Goal: Complete application form: Complete application form

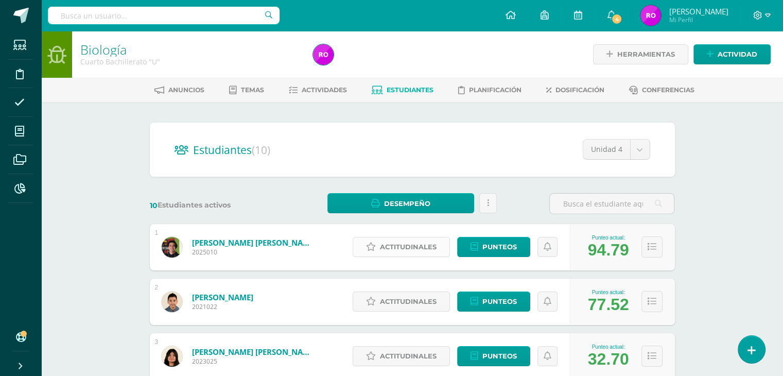
click at [392, 245] on span "Actitudinales" at bounding box center [408, 246] width 57 height 19
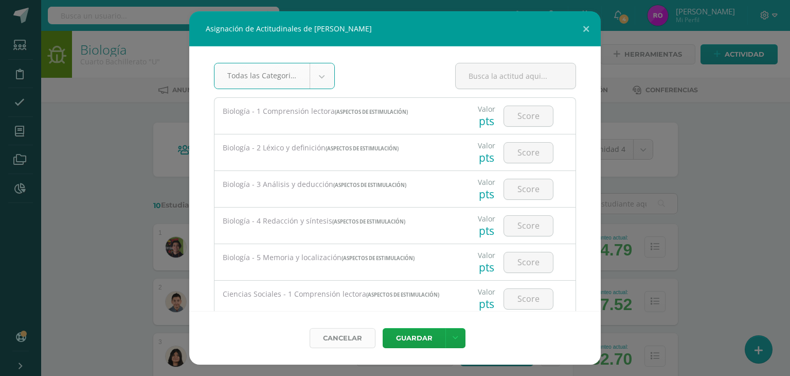
click at [347, 338] on link "Cancelar" at bounding box center [343, 338] width 66 height 20
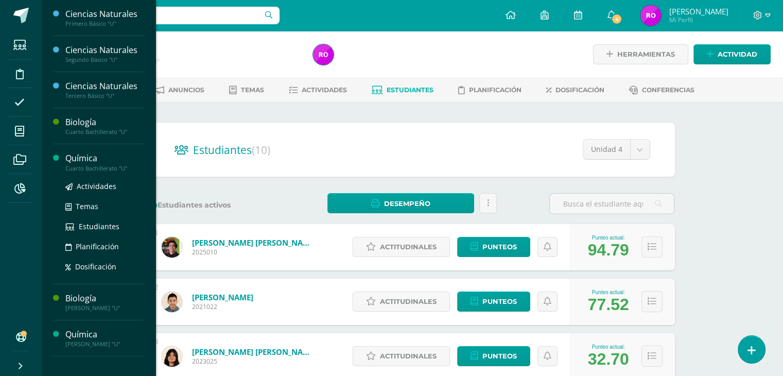
click at [81, 162] on div "Química" at bounding box center [104, 158] width 78 height 12
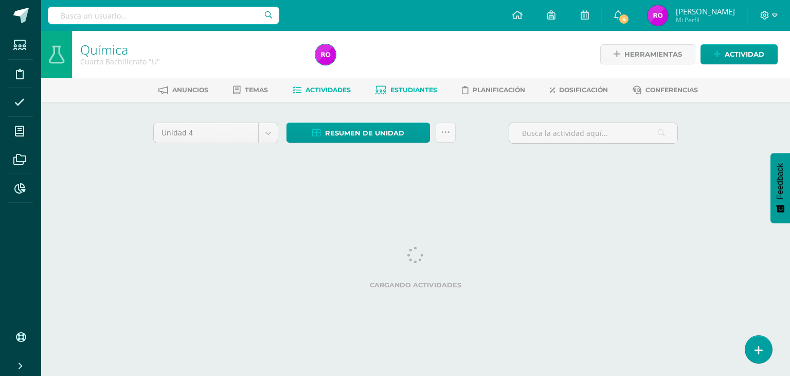
click at [420, 92] on span "Estudiantes" at bounding box center [414, 90] width 47 height 8
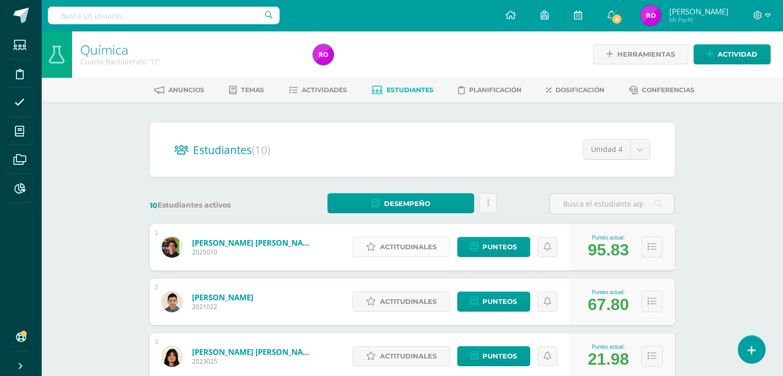
click at [424, 250] on span "Actitudinales" at bounding box center [408, 246] width 57 height 19
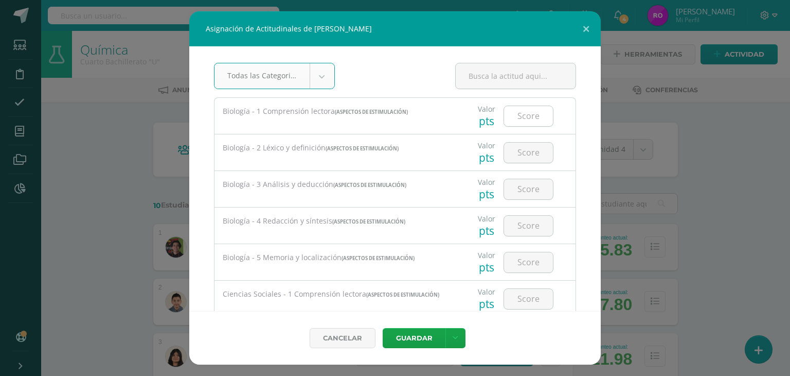
click at [520, 116] on input "number" at bounding box center [528, 116] width 49 height 20
click at [357, 332] on link "Cancelar" at bounding box center [343, 338] width 66 height 20
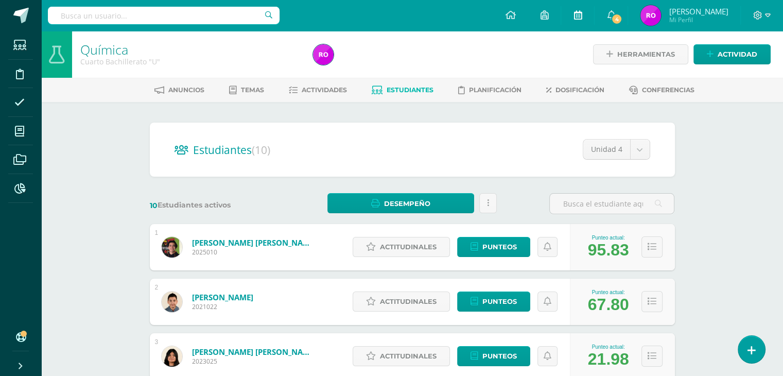
click at [587, 29] on link at bounding box center [577, 15] width 33 height 31
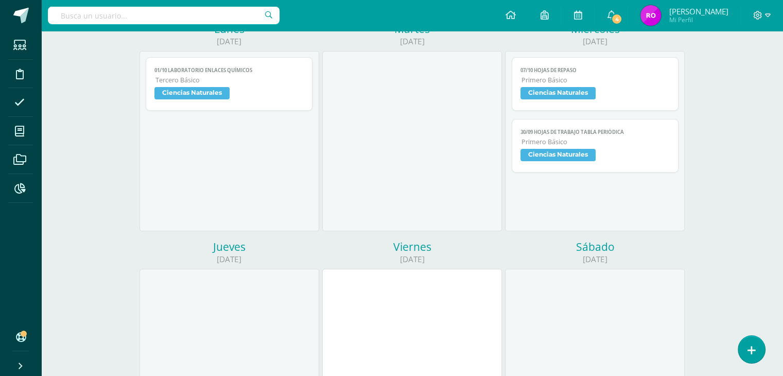
scroll to position [51, 0]
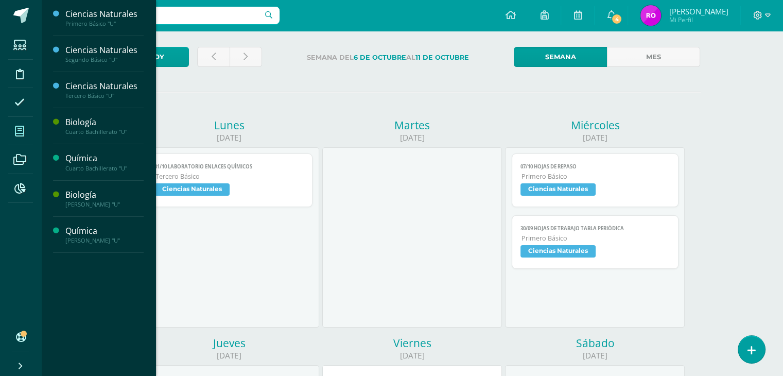
click at [21, 134] on icon at bounding box center [19, 131] width 9 height 10
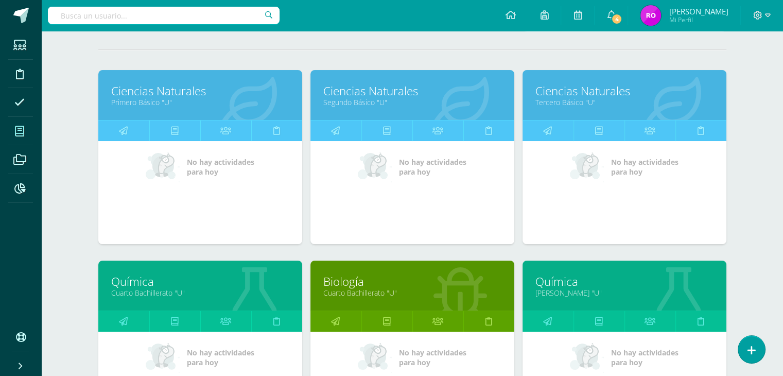
scroll to position [206, 0]
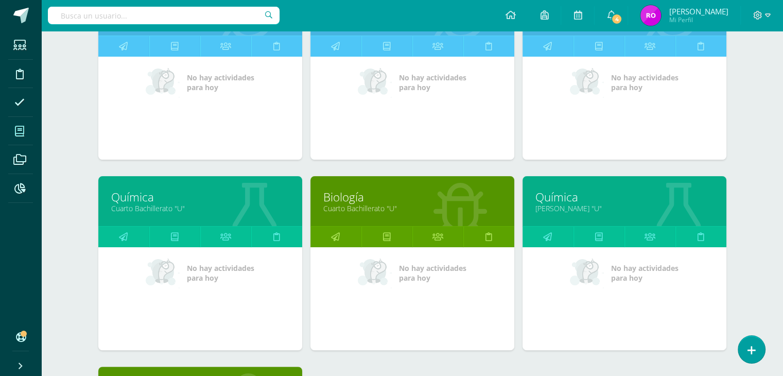
click at [130, 199] on link "Química" at bounding box center [200, 197] width 178 height 16
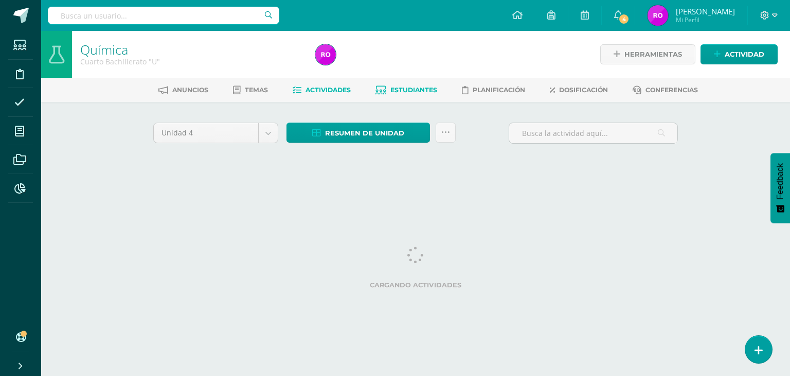
click at [420, 88] on span "Estudiantes" at bounding box center [414, 90] width 47 height 8
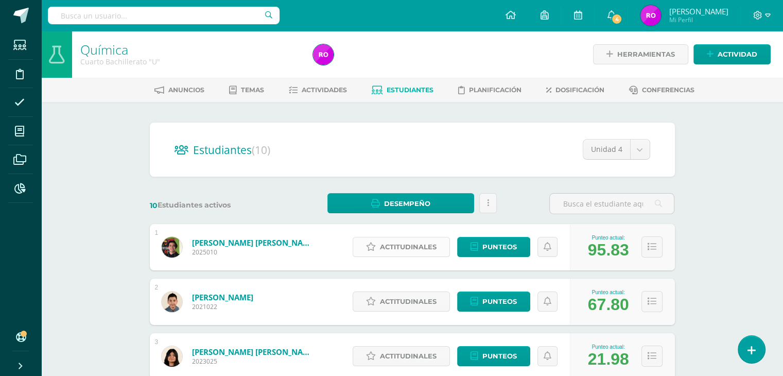
click at [410, 247] on span "Actitudinales" at bounding box center [408, 246] width 57 height 19
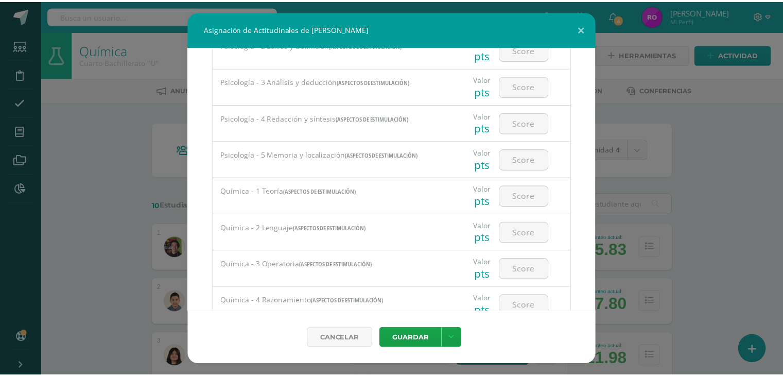
scroll to position [1441, 0]
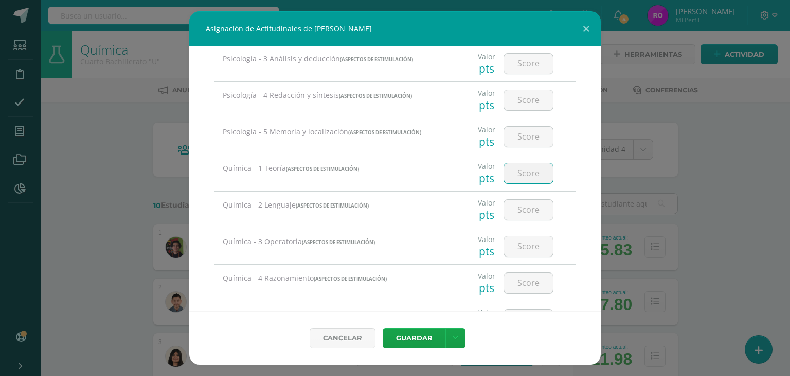
click at [515, 183] on input "number" at bounding box center [528, 173] width 49 height 20
type input "40"
click at [513, 211] on input "number" at bounding box center [528, 210] width 49 height 20
type input "100"
click at [516, 283] on input "number" at bounding box center [528, 283] width 49 height 20
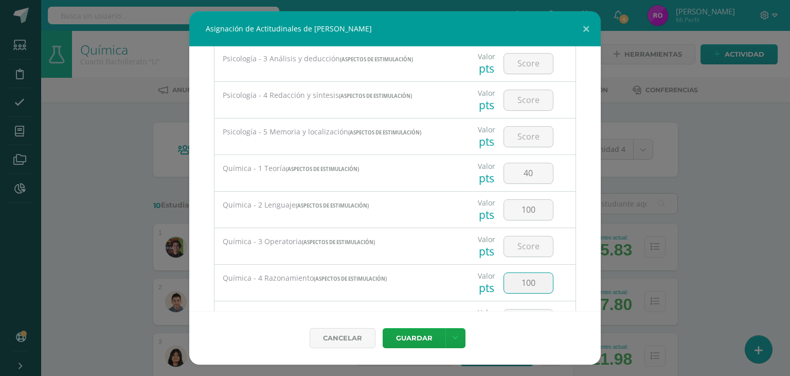
type input "100"
click at [527, 245] on input "number" at bounding box center [528, 246] width 49 height 20
type input "83"
click at [572, 310] on div "Todas las Categorias Todas las Categorias Aspectos de estimulación Actitudes Si…" at bounding box center [395, 178] width 412 height 264
click at [412, 338] on button "Guardar" at bounding box center [414, 338] width 63 height 20
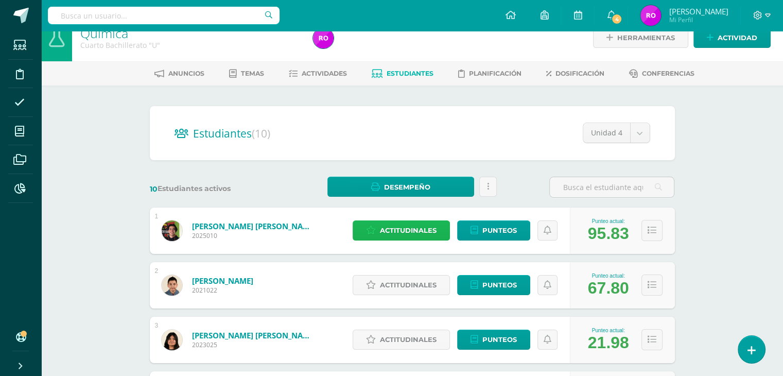
scroll to position [0, 0]
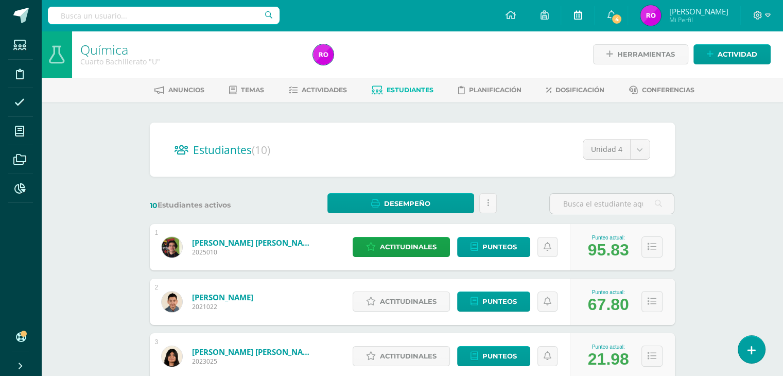
click at [587, 25] on link at bounding box center [577, 15] width 33 height 31
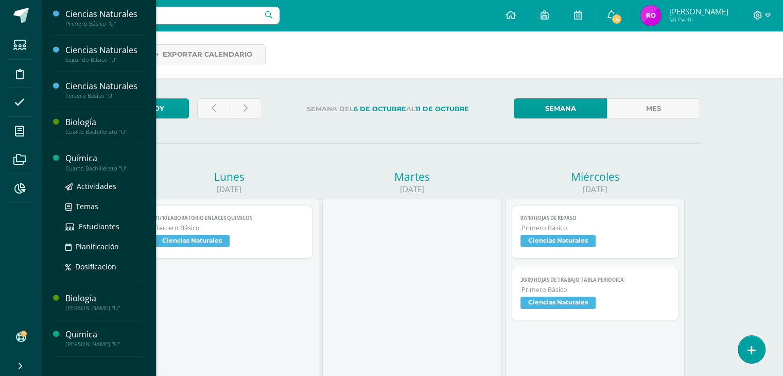
click at [80, 165] on div "Cuarto Bachillerato "U"" at bounding box center [104, 168] width 78 height 7
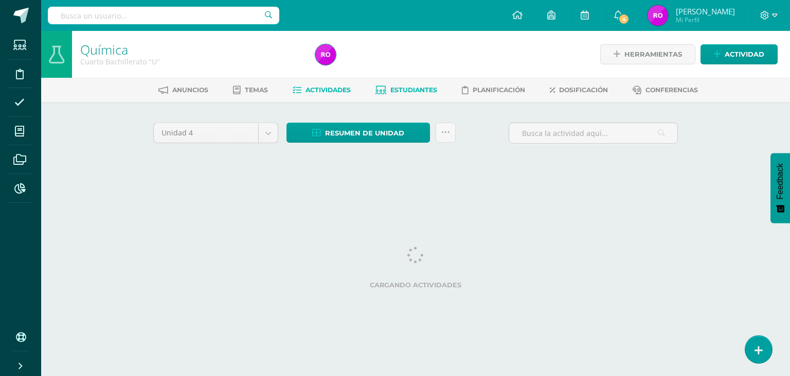
click at [414, 86] on span "Estudiantes" at bounding box center [414, 90] width 47 height 8
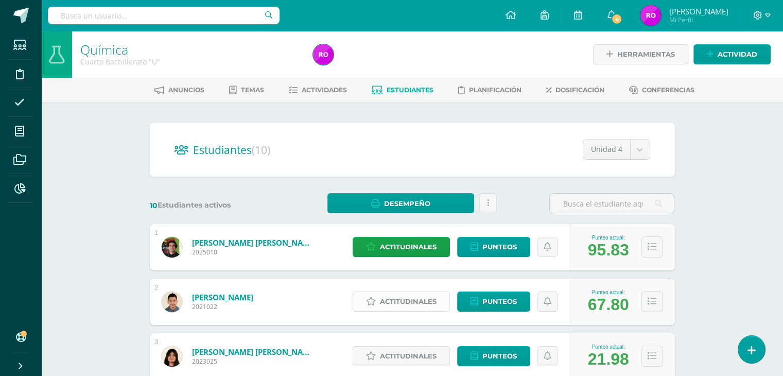
click at [394, 305] on span "Actitudinales" at bounding box center [408, 301] width 57 height 19
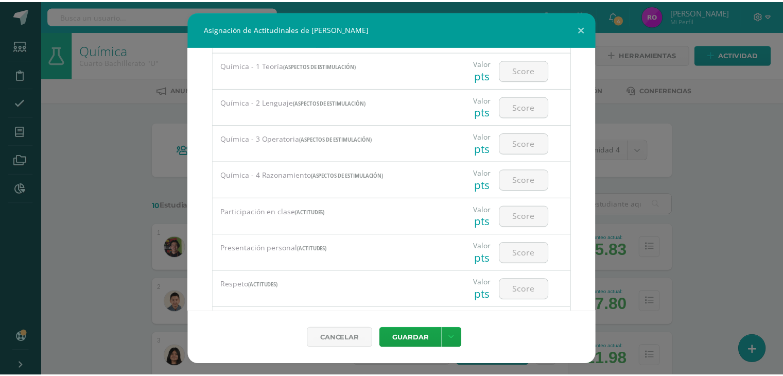
scroll to position [1492, 0]
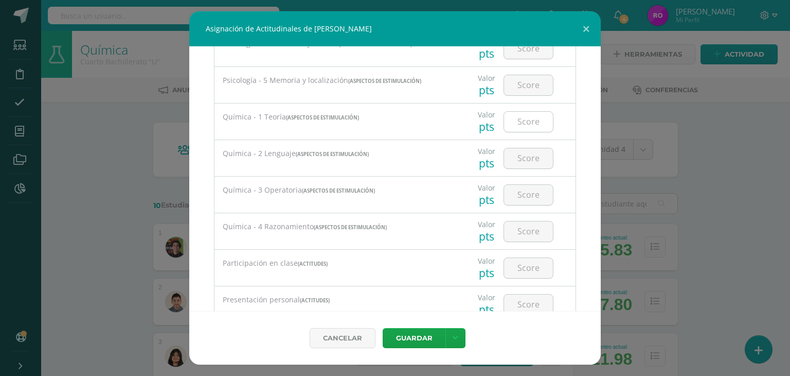
click at [534, 126] on input "number" at bounding box center [528, 122] width 49 height 20
type input "20"
click at [532, 157] on input "number" at bounding box center [528, 158] width 49 height 20
type input "40"
click at [527, 198] on input "number" at bounding box center [528, 195] width 49 height 20
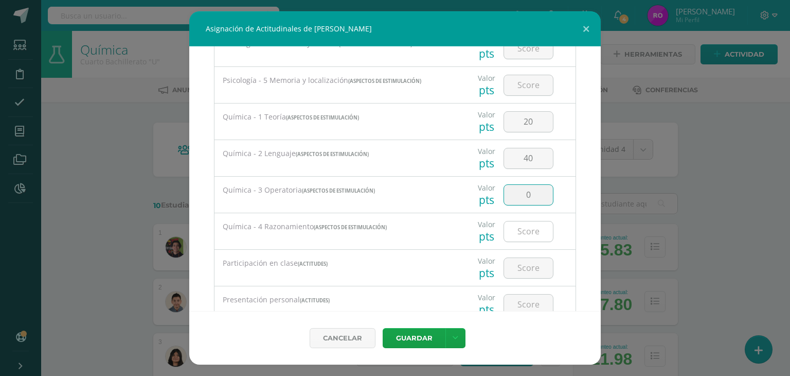
type input "0"
click at [519, 237] on input "number" at bounding box center [528, 231] width 49 height 20
type input "30"
click at [420, 334] on button "Guardar" at bounding box center [414, 338] width 63 height 20
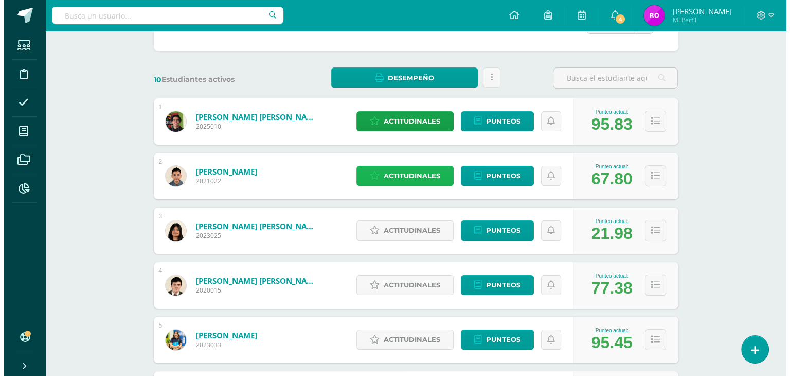
scroll to position [154, 0]
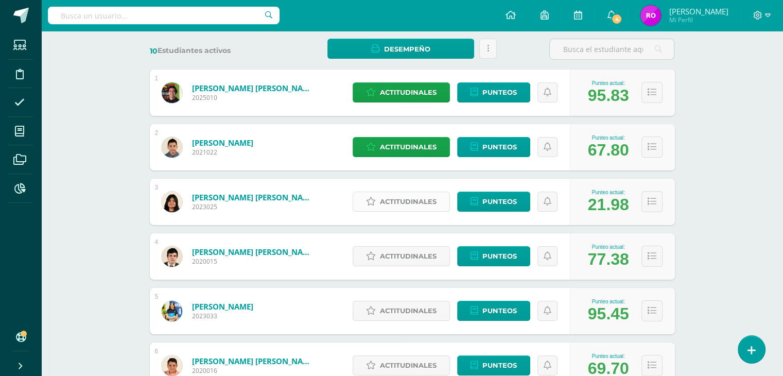
click at [395, 197] on span "Actitudinales" at bounding box center [408, 201] width 57 height 19
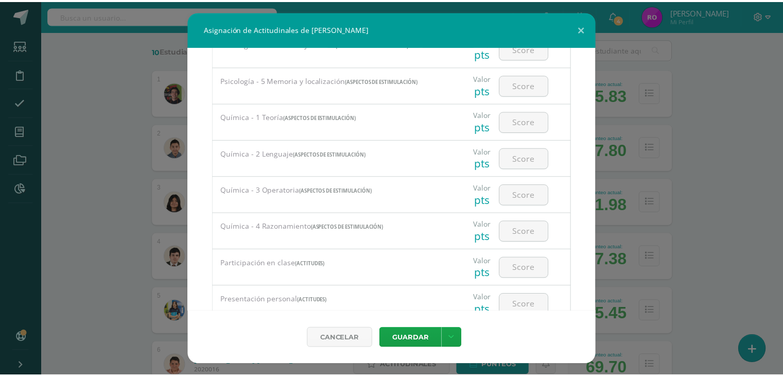
scroll to position [1441, 0]
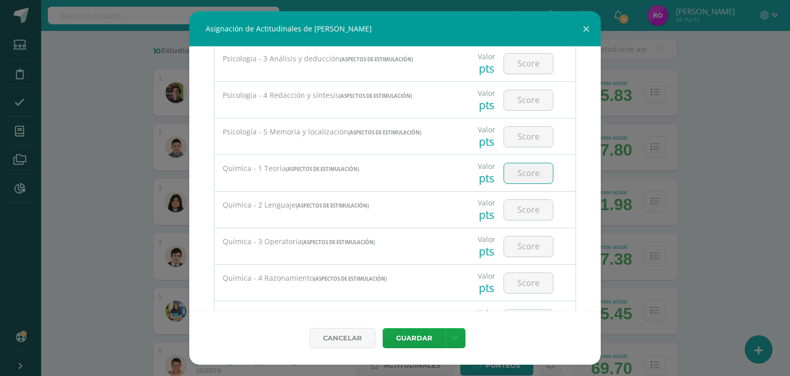
click at [524, 180] on input "number" at bounding box center [528, 173] width 49 height 20
type input "20"
click at [520, 215] on input "number" at bounding box center [528, 210] width 49 height 20
type input "60"
click at [524, 242] on input "number" at bounding box center [528, 246] width 49 height 20
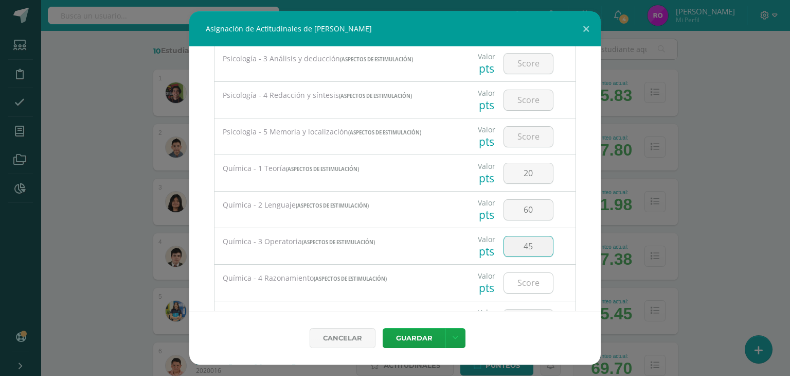
type input "45"
click at [521, 283] on input "number" at bounding box center [528, 283] width 49 height 20
type input "55"
click at [426, 336] on button "Guardar" at bounding box center [414, 338] width 63 height 20
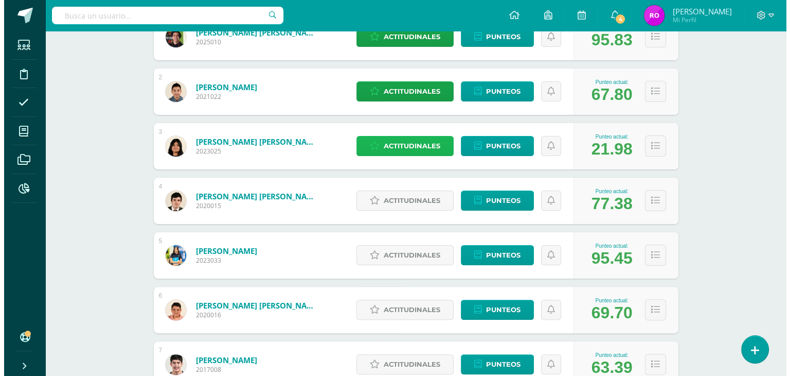
scroll to position [154, 0]
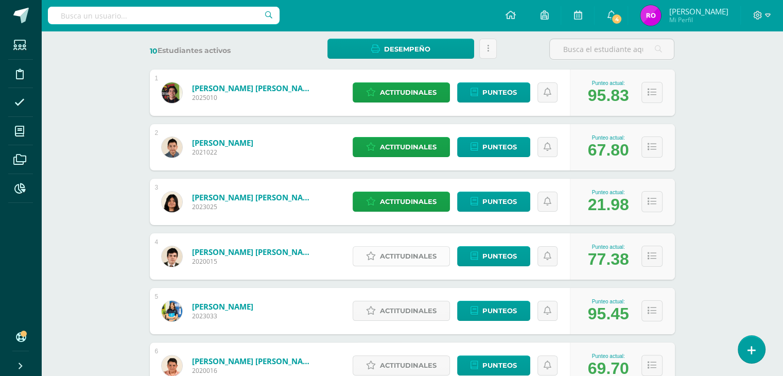
click at [402, 258] on span "Actitudinales" at bounding box center [408, 255] width 57 height 19
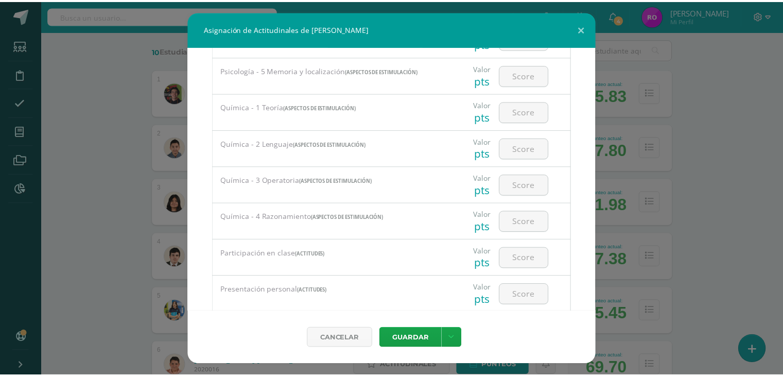
scroll to position [1441, 0]
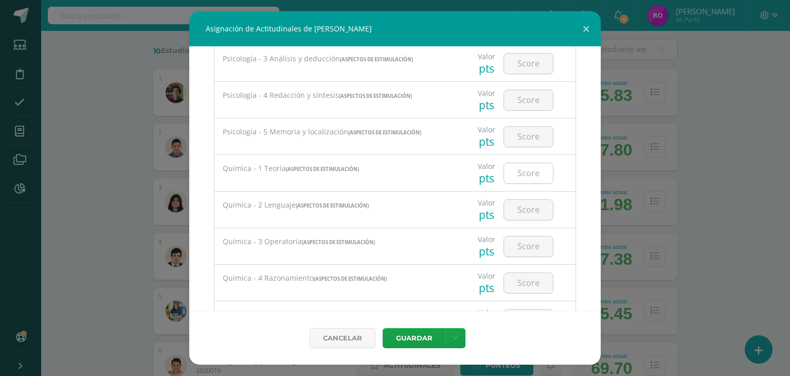
click at [518, 177] on input "number" at bounding box center [528, 173] width 49 height 20
type input "40"
click at [522, 217] on input "number" at bounding box center [528, 210] width 49 height 20
type input "100"
click at [524, 253] on input "number" at bounding box center [528, 246] width 49 height 20
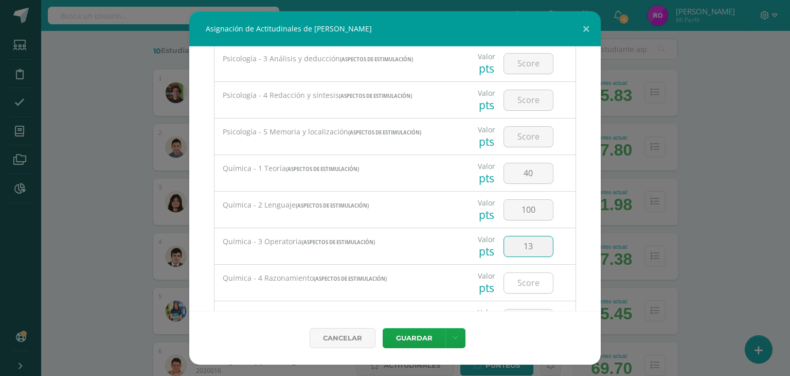
type input "13"
click at [517, 282] on input "number" at bounding box center [528, 283] width 49 height 20
type input "78"
click at [431, 334] on button "Guardar" at bounding box center [414, 338] width 63 height 20
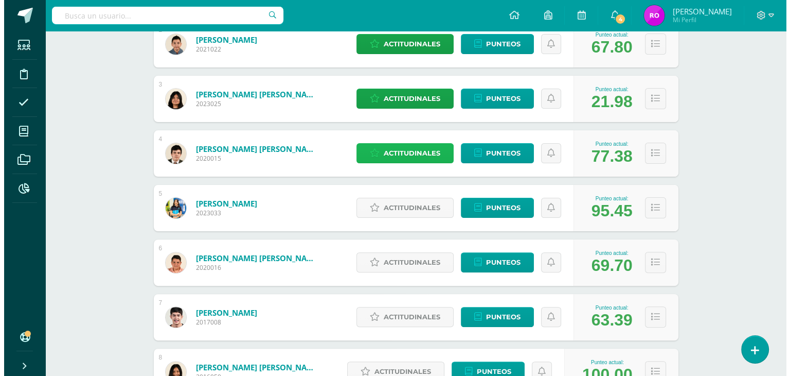
scroll to position [309, 0]
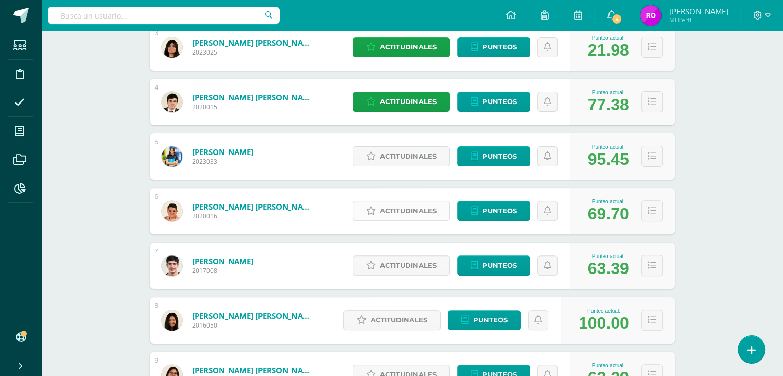
click at [410, 211] on span "Actitudinales" at bounding box center [408, 210] width 57 height 19
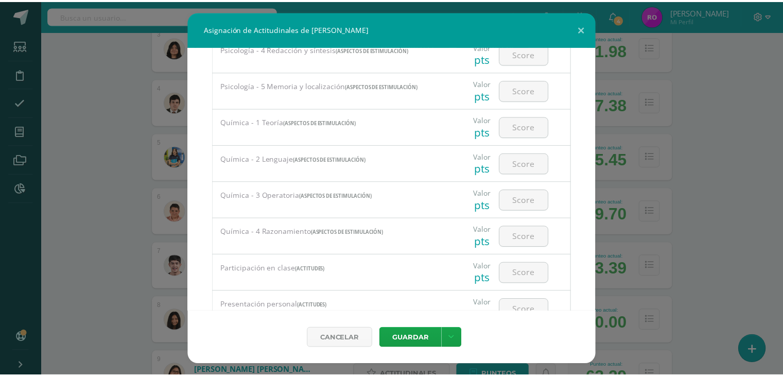
scroll to position [1492, 0]
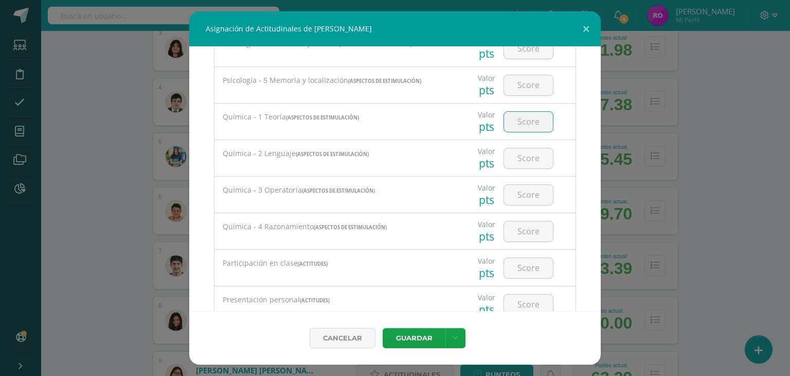
click at [520, 127] on input "number" at bounding box center [528, 122] width 49 height 20
type input "0"
click at [538, 161] on input "number" at bounding box center [528, 158] width 49 height 20
type input "60"
click at [518, 196] on input "number" at bounding box center [528, 195] width 49 height 20
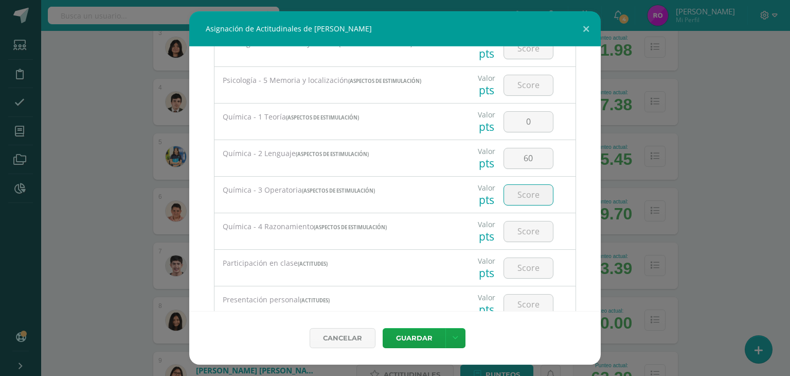
click at [522, 201] on input "number" at bounding box center [528, 195] width 49 height 20
click at [531, 200] on input "number" at bounding box center [528, 195] width 49 height 20
click at [520, 199] on input "number" at bounding box center [528, 195] width 49 height 20
click at [527, 161] on input "60" at bounding box center [528, 158] width 49 height 20
click at [530, 196] on input "number" at bounding box center [528, 195] width 49 height 20
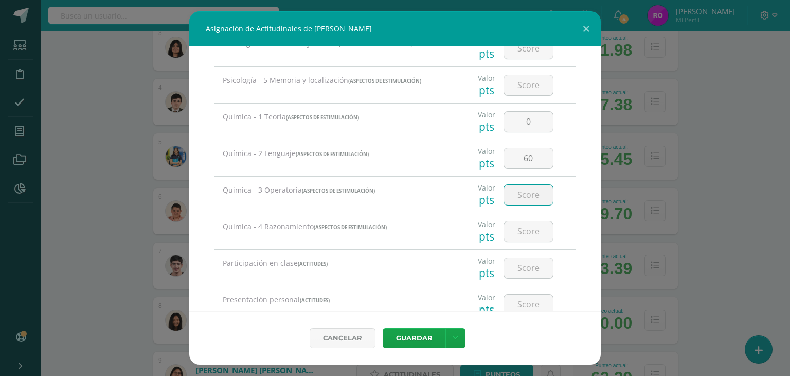
click at [526, 197] on input "number" at bounding box center [528, 195] width 49 height 20
click at [526, 197] on input "35" at bounding box center [528, 195] width 49 height 20
click at [520, 194] on input "35" at bounding box center [528, 195] width 49 height 20
type input "35"
click at [521, 230] on input "number" at bounding box center [528, 231] width 49 height 20
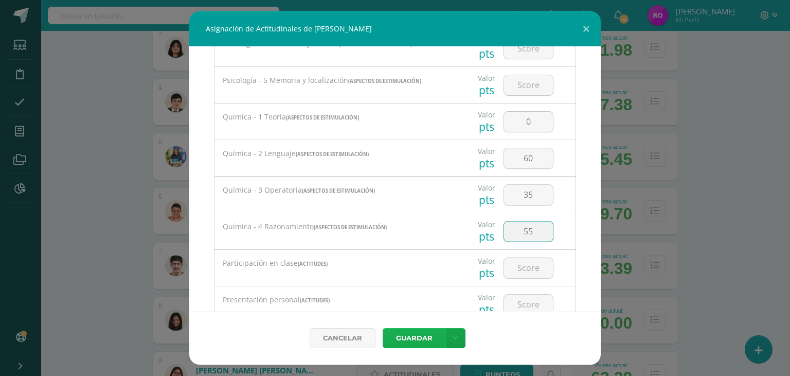
type input "55"
click at [421, 338] on button "Guardar" at bounding box center [414, 338] width 63 height 20
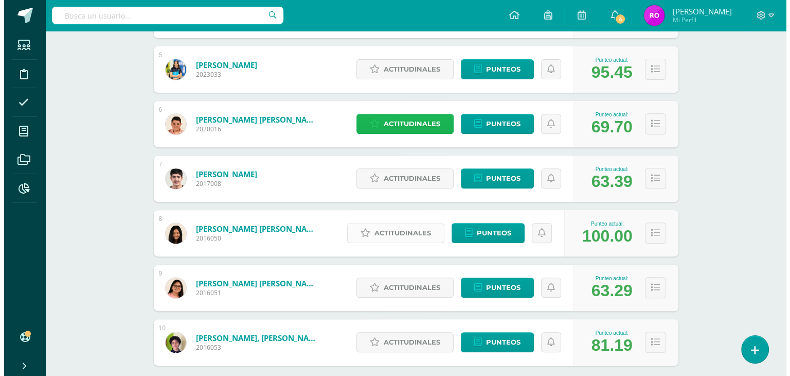
scroll to position [412, 0]
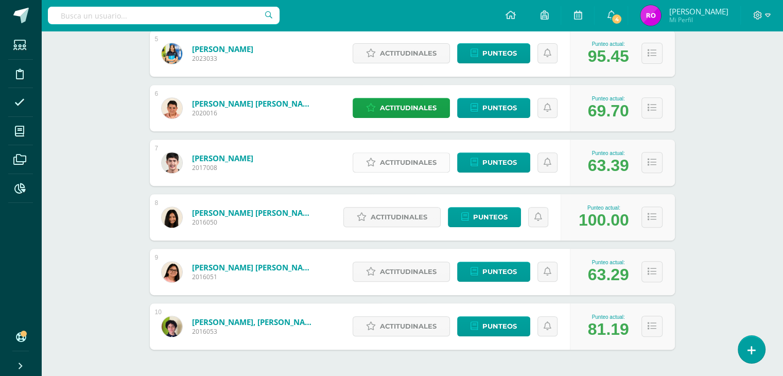
click at [397, 163] on span "Actitudinales" at bounding box center [408, 162] width 57 height 19
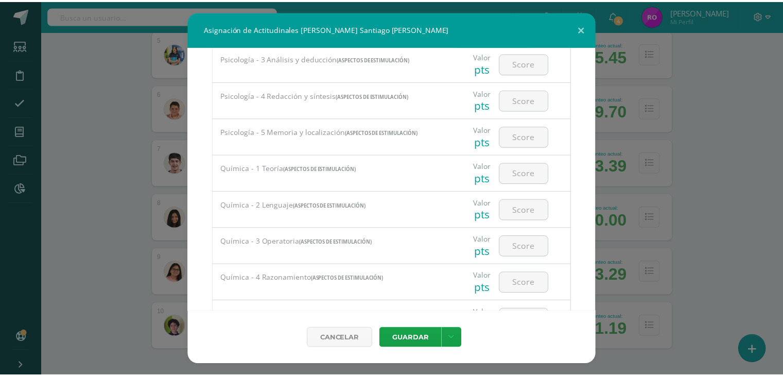
scroll to position [1492, 0]
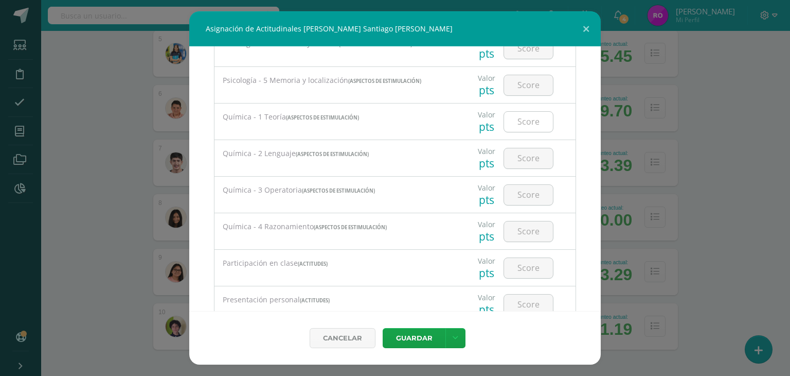
click at [506, 125] on input "number" at bounding box center [528, 122] width 49 height 20
type input "20"
click at [522, 162] on input "number" at bounding box center [528, 158] width 49 height 20
type input "60"
click at [527, 200] on input "number" at bounding box center [528, 195] width 49 height 20
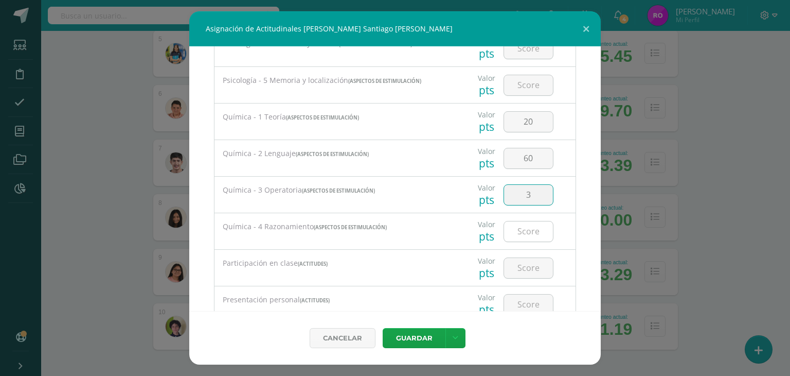
type input "3"
click at [525, 237] on input "number" at bounding box center [528, 231] width 49 height 20
type input "40"
click at [430, 332] on button "Guardar" at bounding box center [414, 338] width 63 height 20
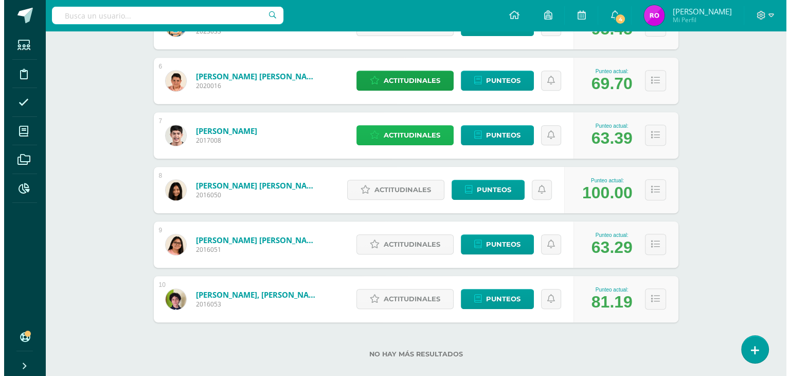
scroll to position [454, 0]
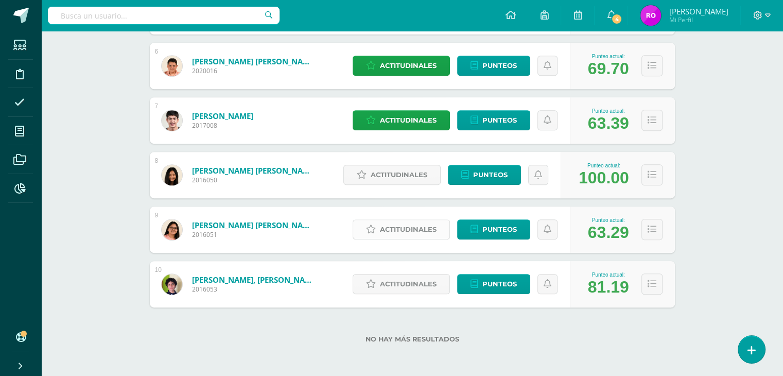
click at [400, 230] on span "Actitudinales" at bounding box center [408, 229] width 57 height 19
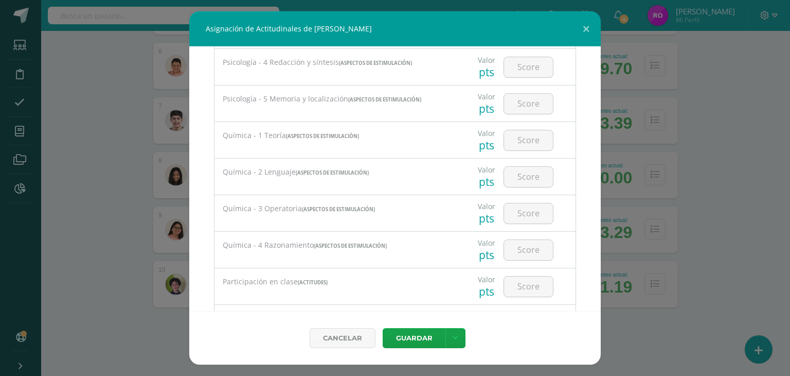
scroll to position [1492, 0]
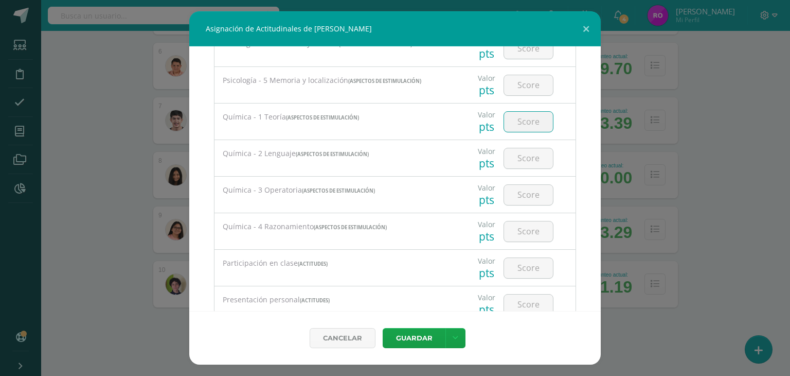
click at [518, 119] on input "number" at bounding box center [528, 122] width 49 height 20
type input "0"
click at [520, 164] on input "number" at bounding box center [528, 158] width 49 height 20
type input "60"
click at [508, 198] on input "number" at bounding box center [528, 195] width 49 height 20
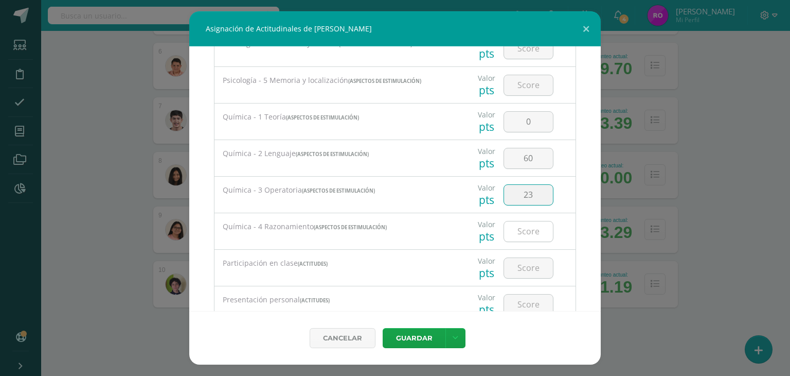
type input "23"
click at [523, 234] on input "number" at bounding box center [528, 231] width 49 height 20
type input "50"
click at [417, 336] on button "Guardar" at bounding box center [414, 338] width 63 height 20
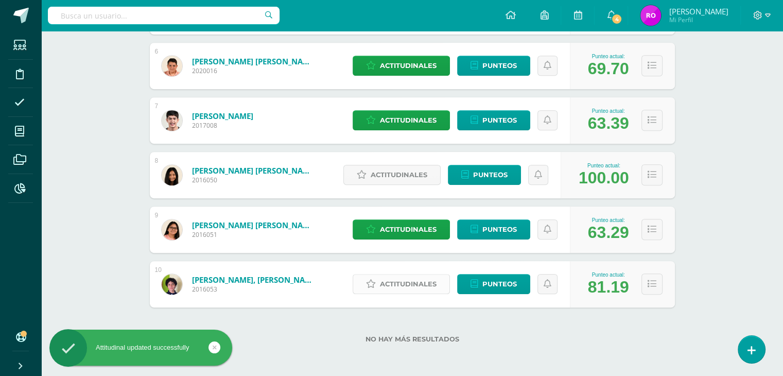
click at [428, 281] on span "Actitudinales" at bounding box center [408, 283] width 57 height 19
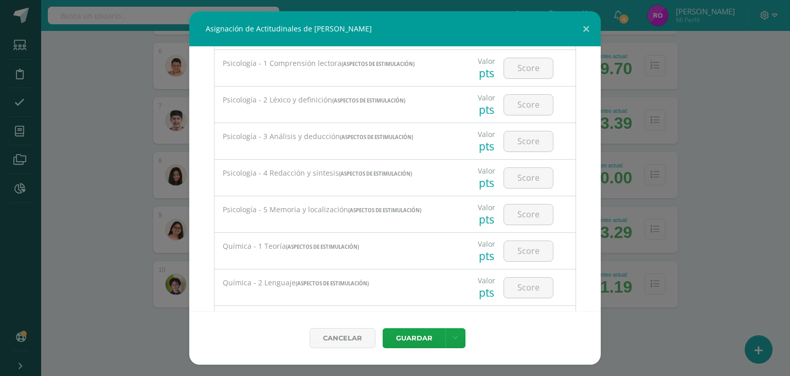
scroll to position [1389, 0]
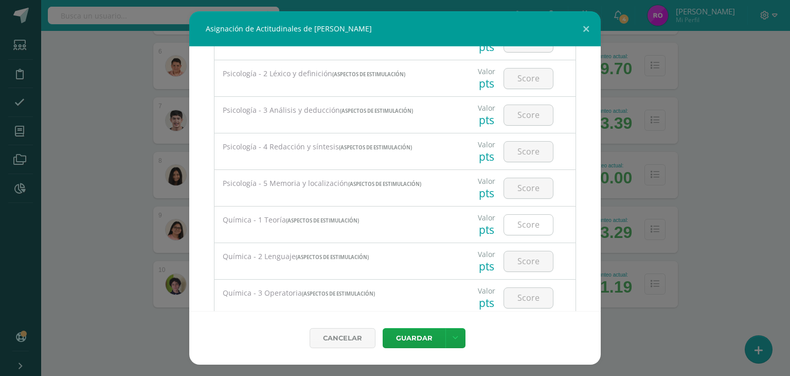
click at [515, 220] on input "number" at bounding box center [528, 225] width 49 height 20
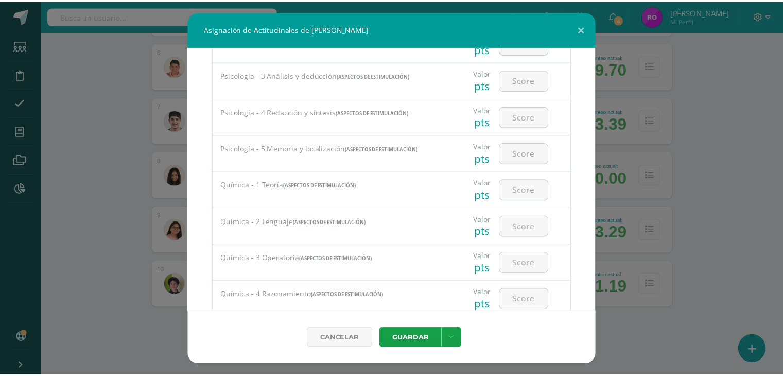
scroll to position [1441, 0]
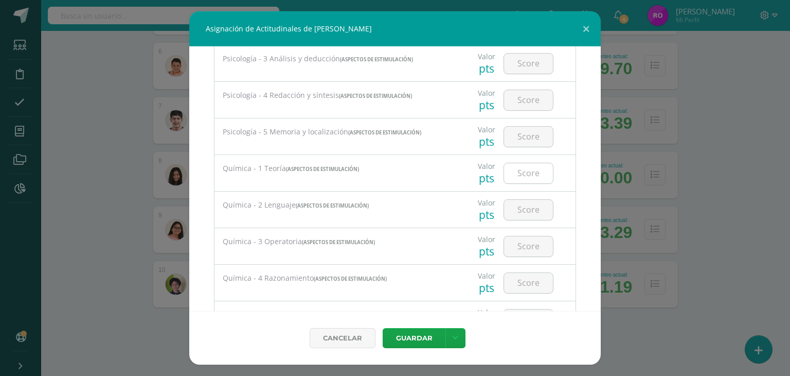
click at [518, 177] on input "number" at bounding box center [528, 173] width 49 height 20
click at [519, 171] on input "40" at bounding box center [528, 173] width 49 height 20
type input "40"
click at [531, 212] on input "number" at bounding box center [528, 210] width 49 height 20
type input "80"
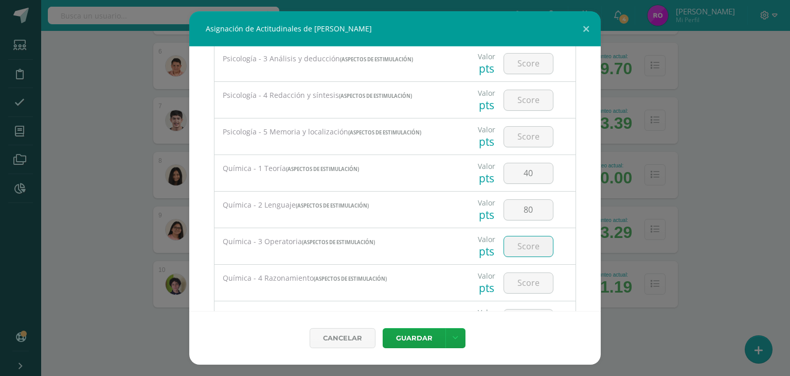
click at [533, 244] on input "number" at bounding box center [528, 246] width 49 height 20
type input "30"
click at [519, 279] on input "number" at bounding box center [528, 283] width 49 height 20
type input "50"
click at [416, 334] on button "Guardar" at bounding box center [414, 338] width 63 height 20
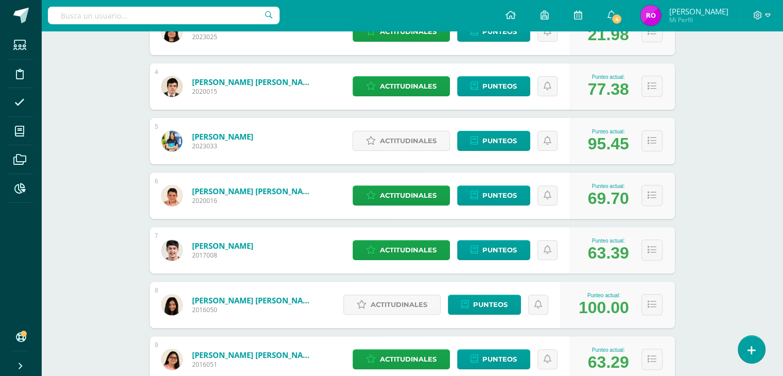
scroll to position [454, 0]
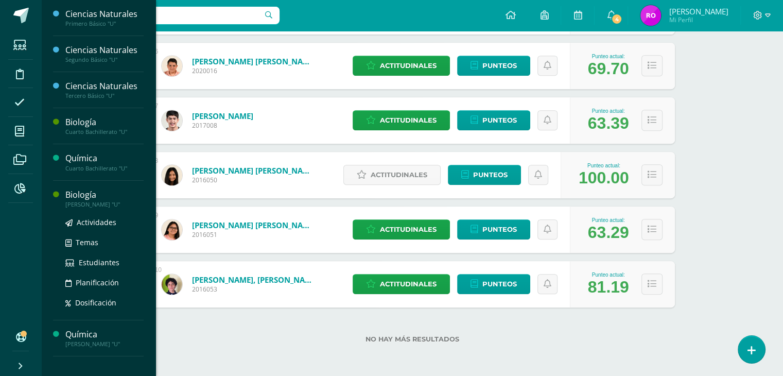
click at [76, 198] on div "Biología" at bounding box center [104, 195] width 78 height 12
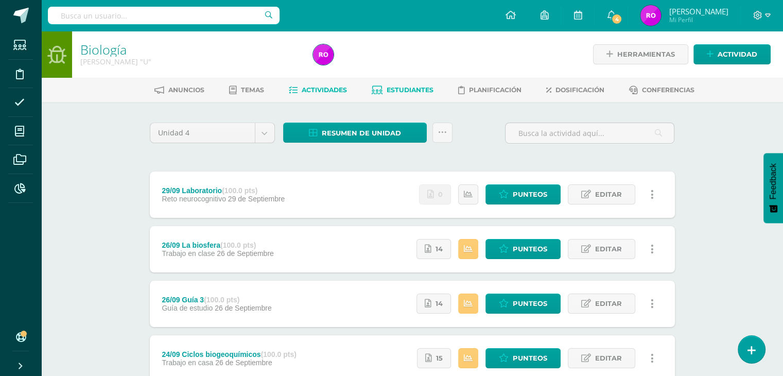
click at [399, 92] on span "Estudiantes" at bounding box center [409, 90] width 47 height 8
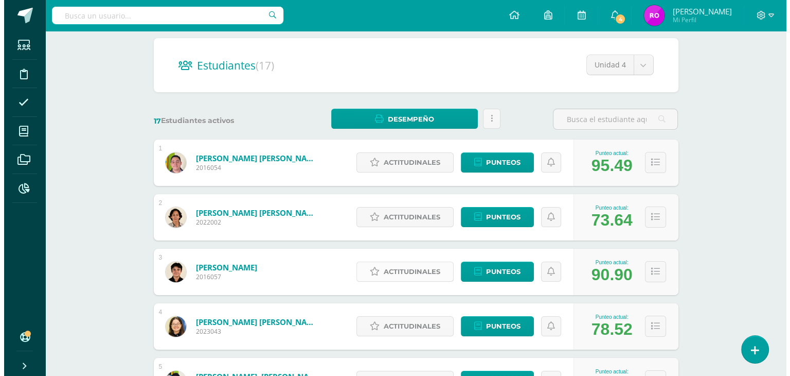
scroll to position [103, 0]
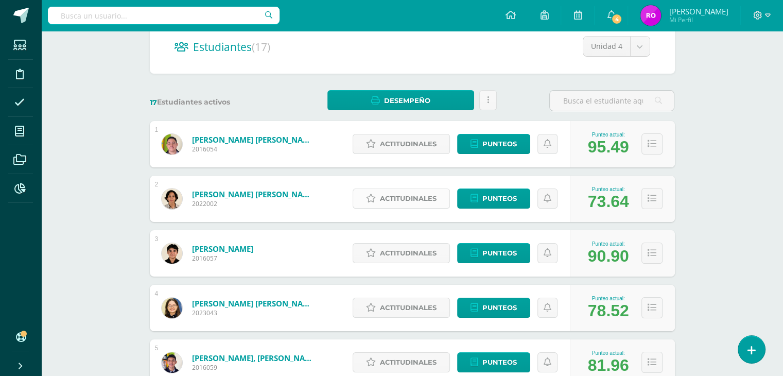
click at [409, 200] on span "Actitudinales" at bounding box center [408, 198] width 57 height 19
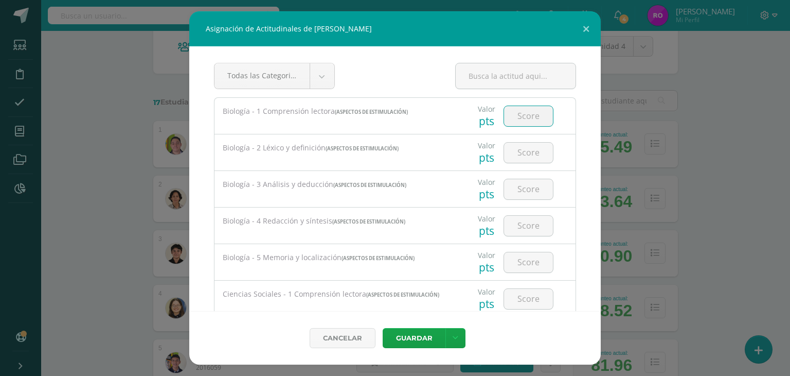
click at [522, 118] on input "number" at bounding box center [528, 116] width 49 height 20
type input "100"
click at [529, 142] on div at bounding box center [529, 152] width 50 height 21
click at [524, 153] on input "number" at bounding box center [528, 153] width 49 height 20
type input "85"
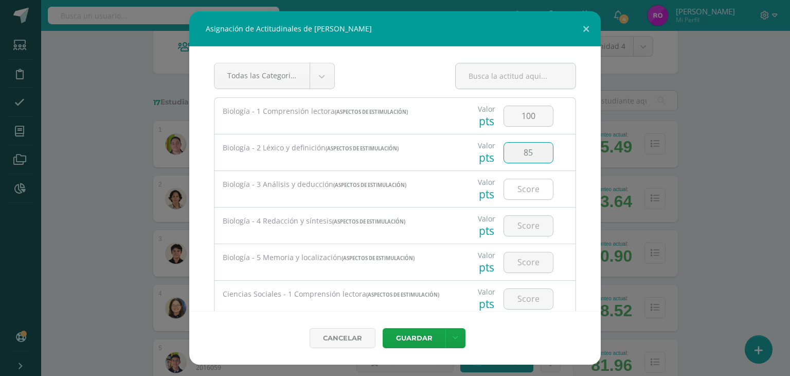
click at [525, 194] on input "number" at bounding box center [528, 189] width 49 height 20
type input "67"
click at [518, 233] on input "number" at bounding box center [528, 226] width 49 height 20
type input "0"
click at [521, 262] on input "number" at bounding box center [528, 262] width 49 height 20
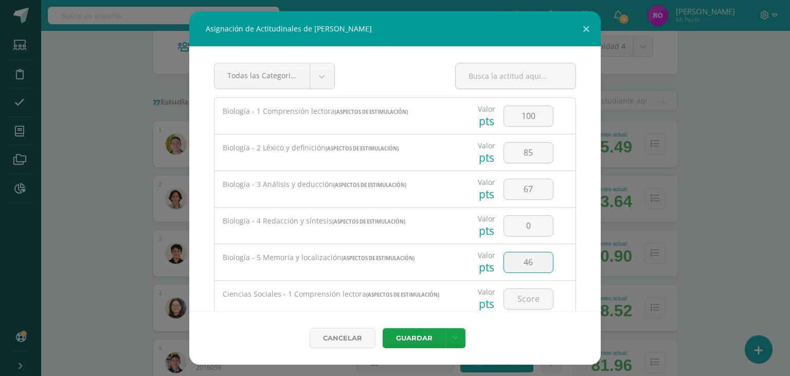
type input "46"
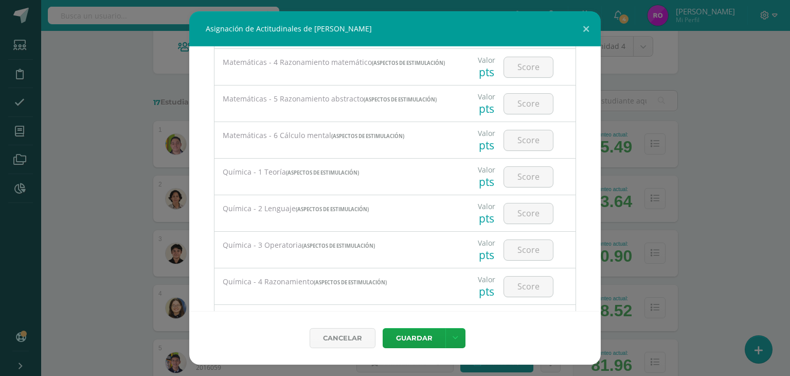
scroll to position [1132, 0]
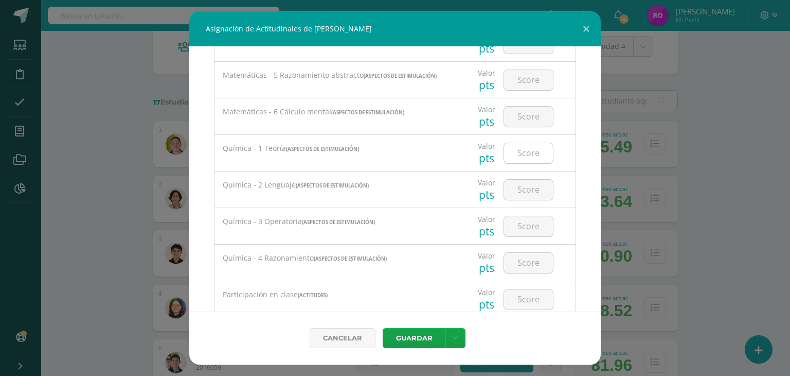
click at [533, 151] on input "number" at bounding box center [528, 153] width 49 height 20
type input "20"
click at [519, 191] on input "number" at bounding box center [528, 190] width 49 height 20
type input "70"
click at [537, 262] on input "number" at bounding box center [528, 263] width 49 height 20
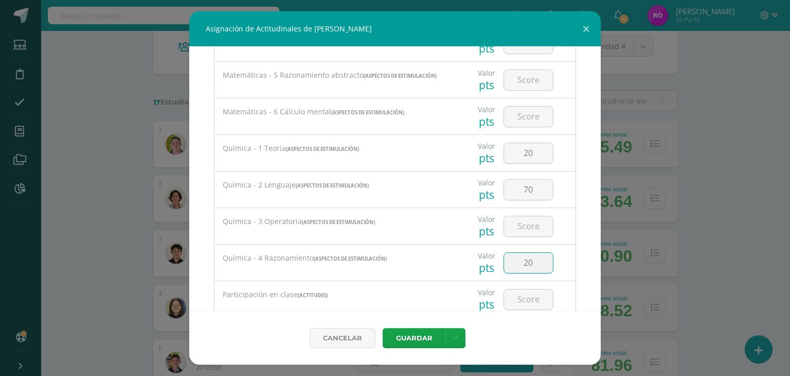
type input "20"
click at [535, 228] on input "number" at bounding box center [528, 226] width 49 height 20
type input "0"
click at [428, 337] on button "Guardar" at bounding box center [414, 338] width 63 height 20
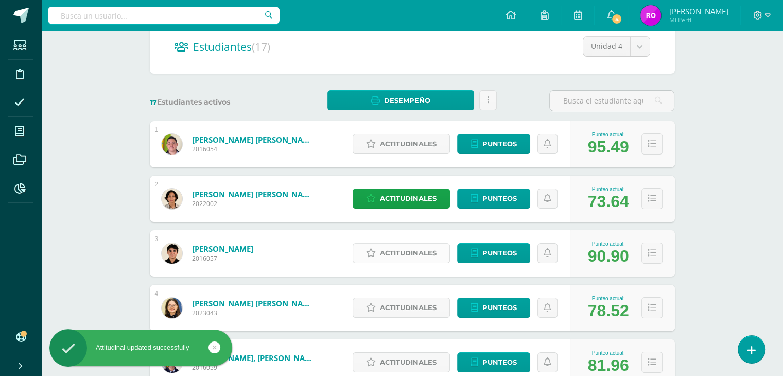
click at [403, 251] on span "Actitudinales" at bounding box center [408, 252] width 57 height 19
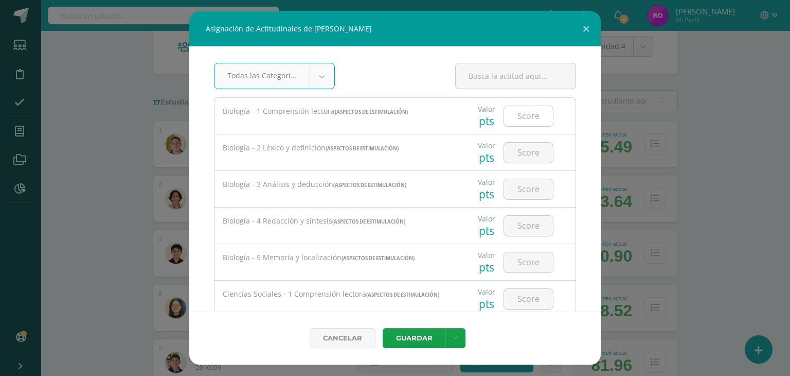
click at [521, 114] on input "number" at bounding box center [528, 116] width 49 height 20
type input "100"
click at [524, 149] on input "number" at bounding box center [528, 153] width 49 height 20
type input "95"
click at [527, 190] on input "number" at bounding box center [528, 189] width 49 height 20
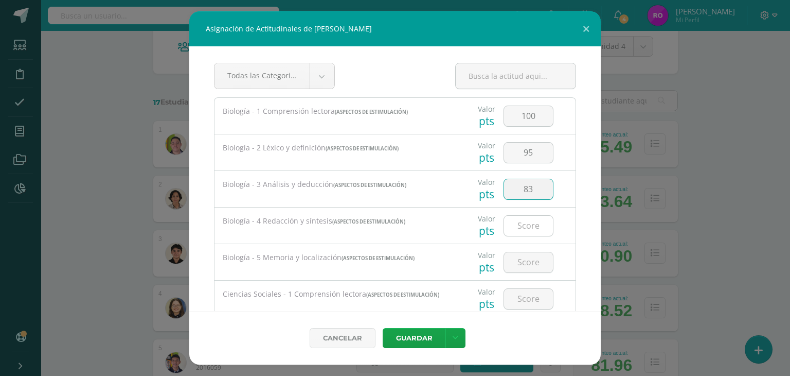
type input "83"
click at [533, 226] on input "number" at bounding box center [528, 226] width 49 height 20
type input "85"
click at [518, 266] on input "number" at bounding box center [528, 262] width 49 height 20
type input "100"
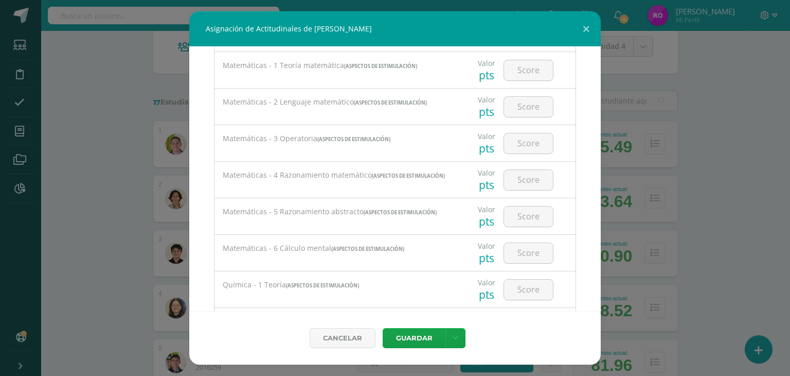
scroll to position [1029, 0]
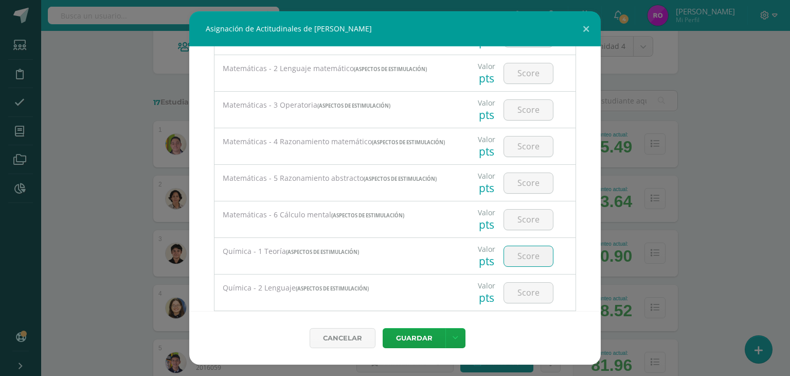
click at [519, 254] on input "number" at bounding box center [528, 256] width 49 height 20
type input "100"
click at [517, 297] on input "number" at bounding box center [528, 292] width 49 height 20
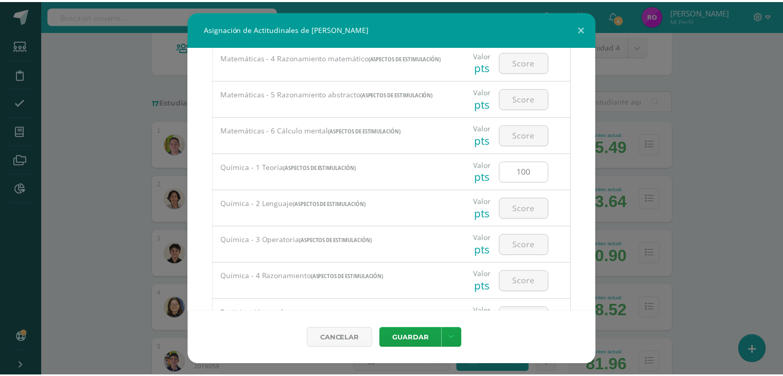
scroll to position [1132, 0]
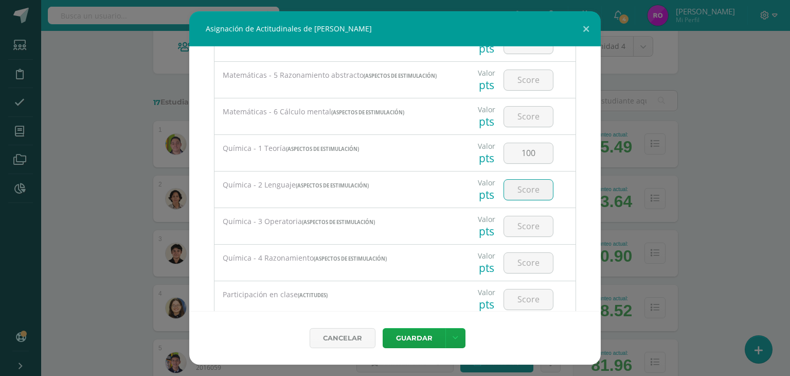
click at [515, 185] on input "number" at bounding box center [528, 190] width 49 height 20
type input "80"
click at [527, 230] on input "number" at bounding box center [528, 226] width 49 height 20
type input "33"
click at [510, 264] on input "number" at bounding box center [528, 263] width 49 height 20
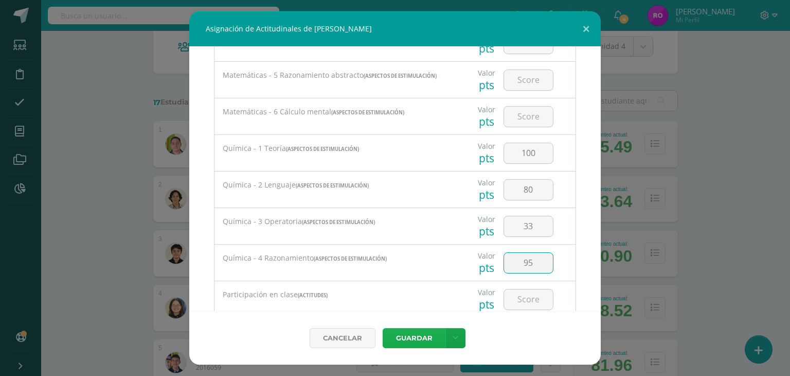
type input "95"
click at [420, 334] on button "Guardar" at bounding box center [414, 338] width 63 height 20
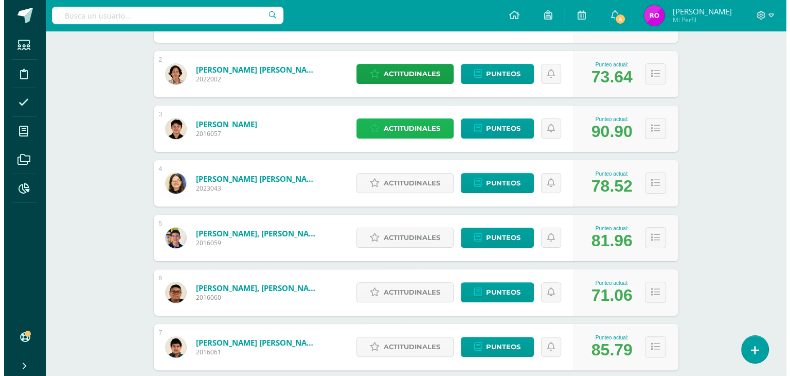
scroll to position [257, 0]
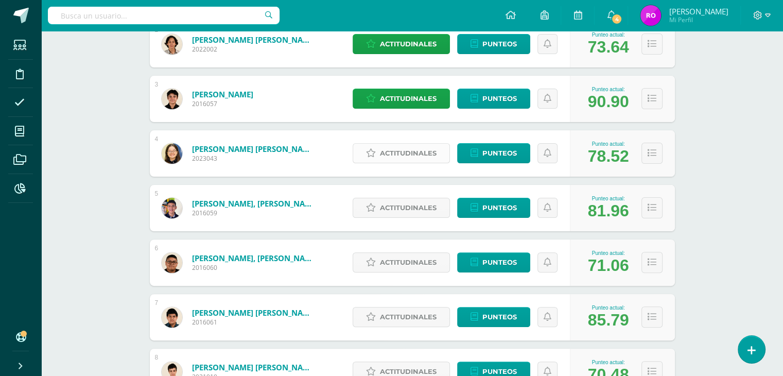
click at [385, 154] on span "Actitudinales" at bounding box center [408, 153] width 57 height 19
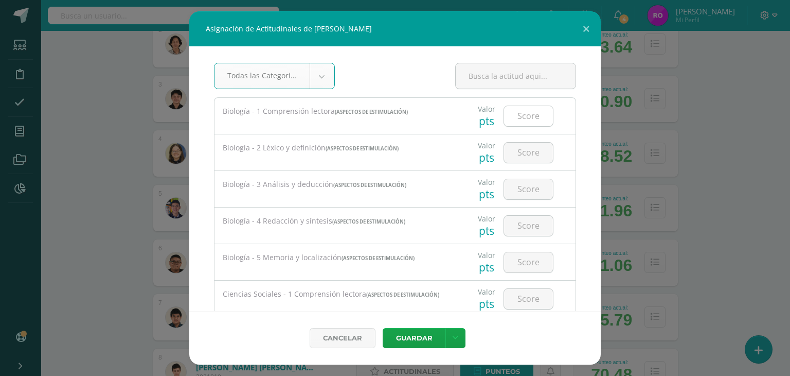
click at [535, 112] on input "number" at bounding box center [528, 116] width 49 height 20
type input "70"
click at [509, 151] on input "number" at bounding box center [528, 153] width 49 height 20
type input "90"
click at [517, 193] on input "number" at bounding box center [528, 189] width 49 height 20
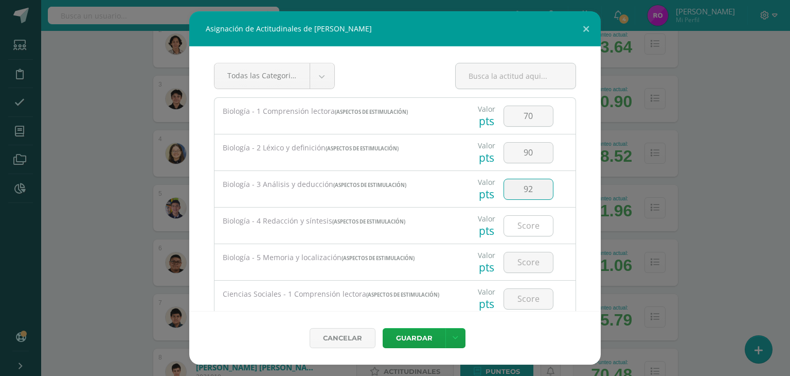
type input "92"
click at [522, 225] on input "number" at bounding box center [528, 226] width 49 height 20
type input "70"
click at [536, 264] on input "number" at bounding box center [528, 262] width 49 height 20
type input "92"
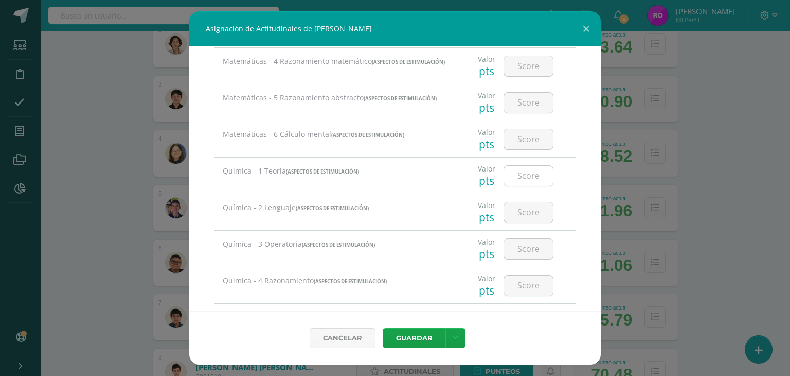
scroll to position [1132, 0]
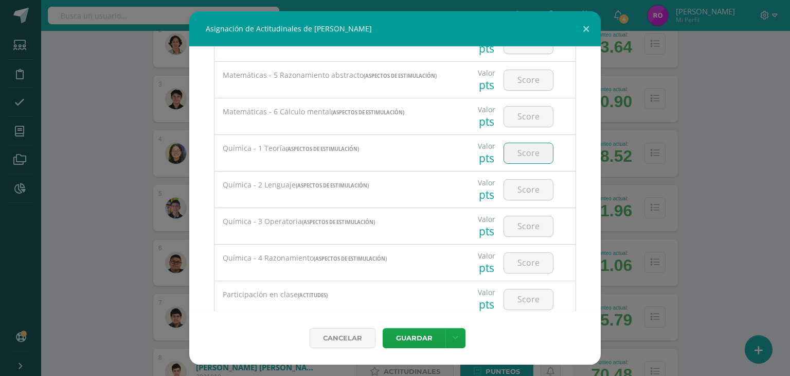
click at [531, 155] on input "number" at bounding box center [528, 153] width 49 height 20
type input "80"
click at [527, 191] on input "number" at bounding box center [528, 190] width 49 height 20
type input "60"
click at [517, 229] on input "number" at bounding box center [528, 226] width 49 height 20
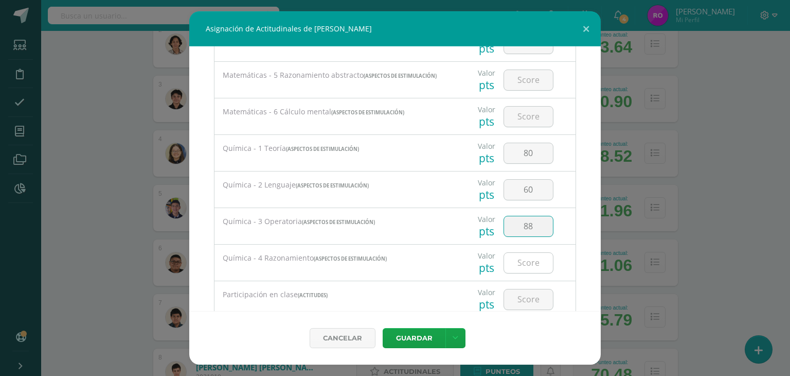
type input "88"
click at [523, 260] on input "number" at bounding box center [528, 263] width 49 height 20
type input "75"
click at [420, 335] on button "Guardar" at bounding box center [414, 338] width 63 height 20
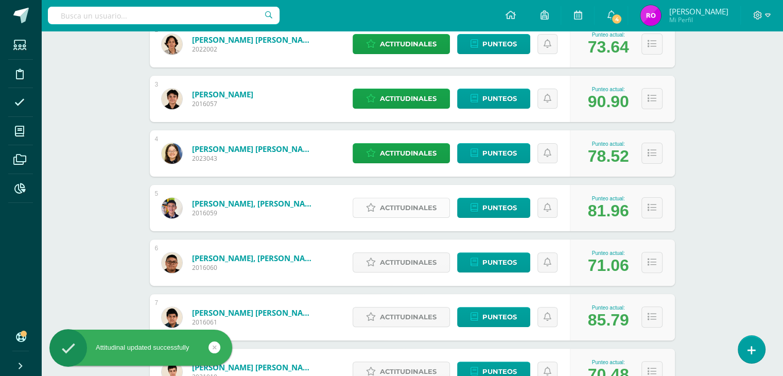
click at [405, 208] on span "Actitudinales" at bounding box center [408, 207] width 57 height 19
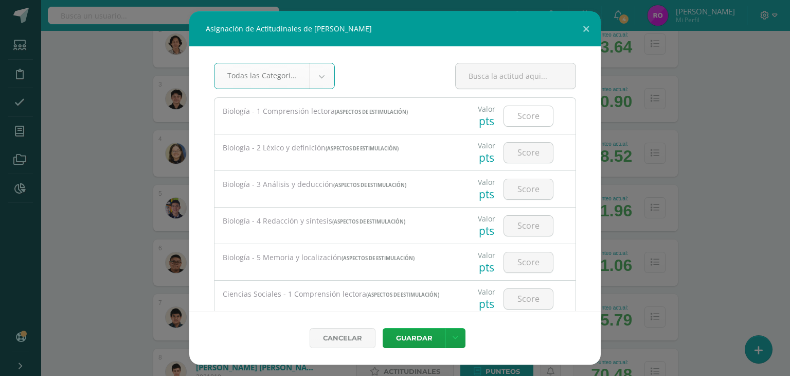
click at [525, 114] on input "number" at bounding box center [528, 116] width 49 height 20
type input "90"
click at [520, 152] on input "number" at bounding box center [528, 153] width 49 height 20
type input "55"
click at [522, 191] on input "number" at bounding box center [528, 189] width 49 height 20
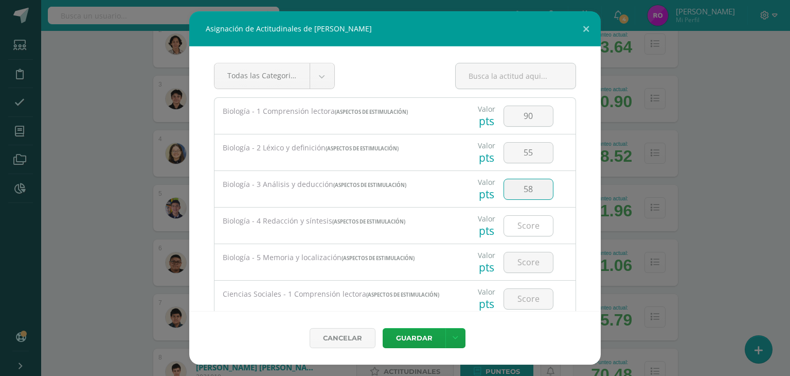
type input "58"
click at [520, 231] on input "number" at bounding box center [528, 226] width 49 height 20
type input "40"
click at [516, 261] on input "number" at bounding box center [528, 262] width 49 height 20
type input "42"
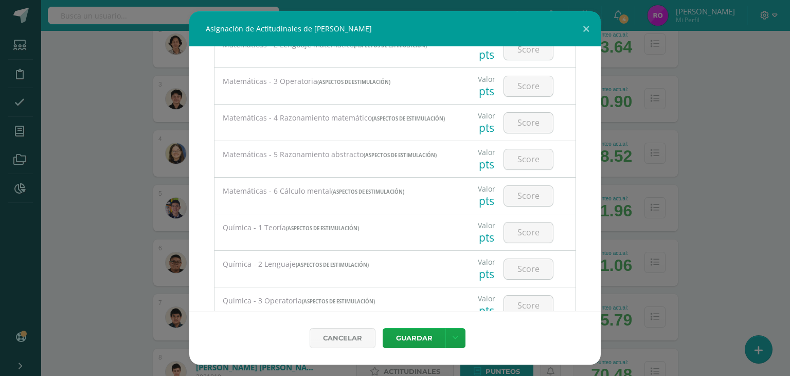
scroll to position [1029, 0]
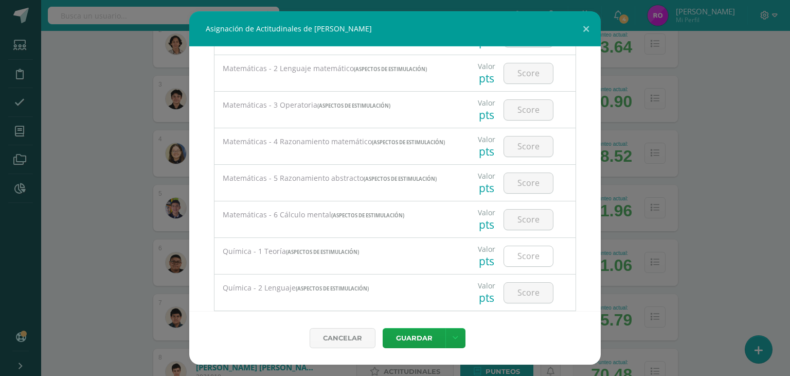
click at [527, 259] on input "number" at bounding box center [528, 256] width 49 height 20
type input "40"
click at [515, 297] on input "number" at bounding box center [528, 292] width 49 height 20
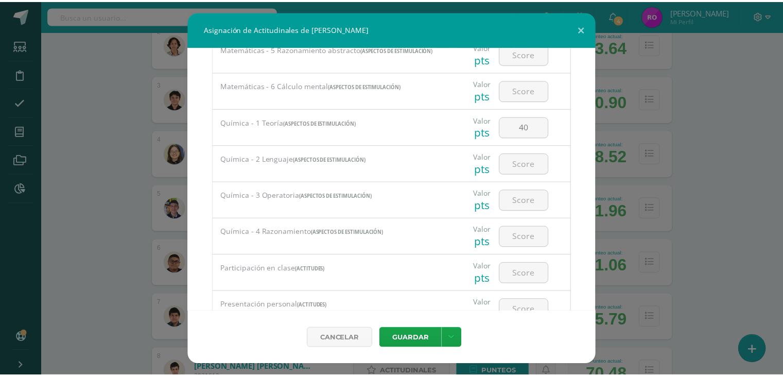
scroll to position [1183, 0]
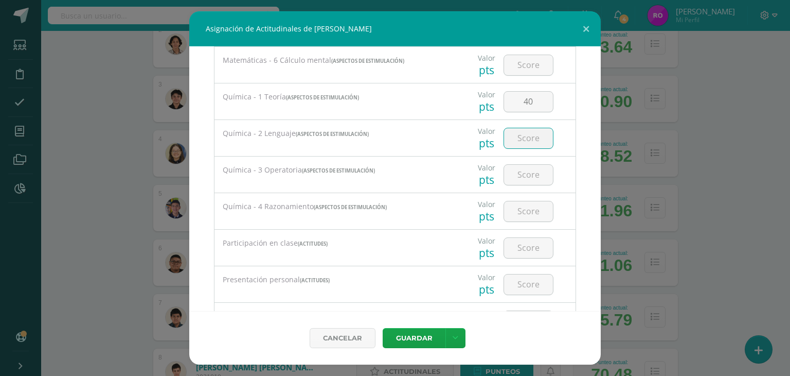
click at [523, 140] on input "number" at bounding box center [528, 138] width 49 height 20
type input "40"
click at [519, 179] on input "number" at bounding box center [528, 175] width 49 height 20
type input "20"
drag, startPoint x: 507, startPoint y: 212, endPoint x: 693, endPoint y: 250, distance: 190.0
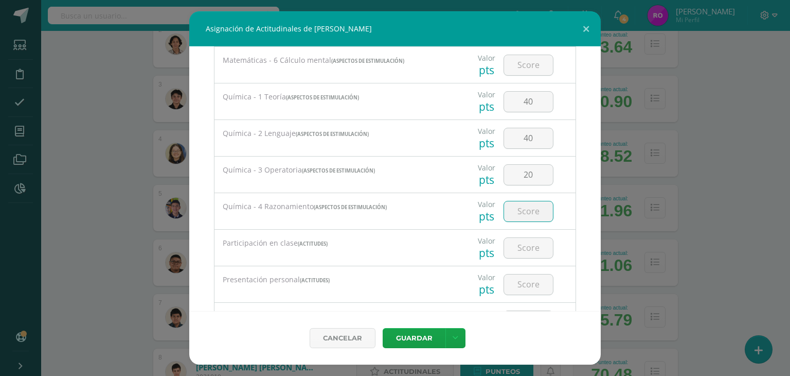
click at [507, 212] on input "number" at bounding box center [528, 211] width 49 height 20
type input "40"
click at [413, 336] on button "Guardar" at bounding box center [414, 338] width 63 height 20
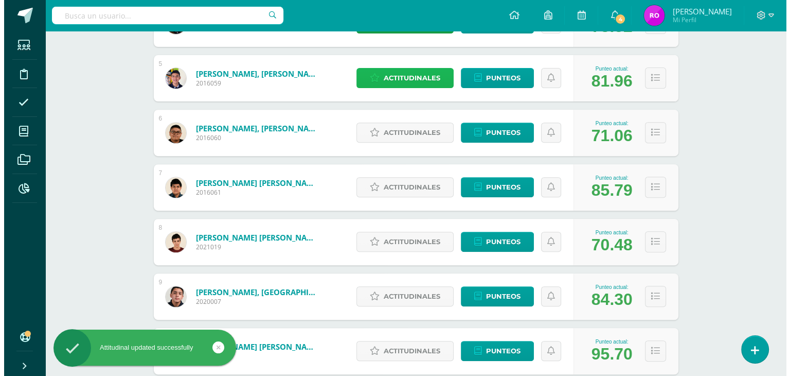
scroll to position [412, 0]
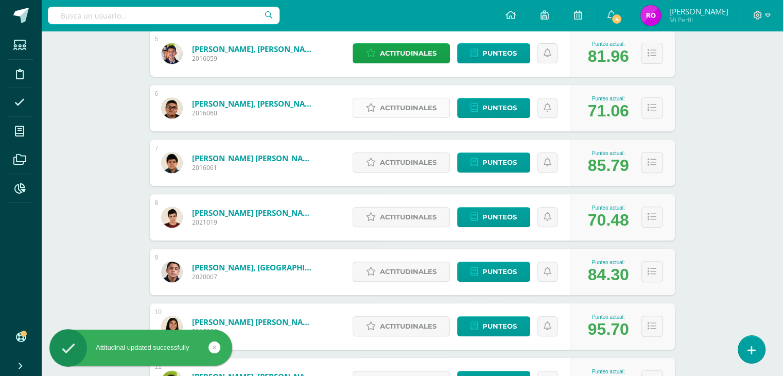
click at [418, 111] on span "Actitudinales" at bounding box center [408, 107] width 57 height 19
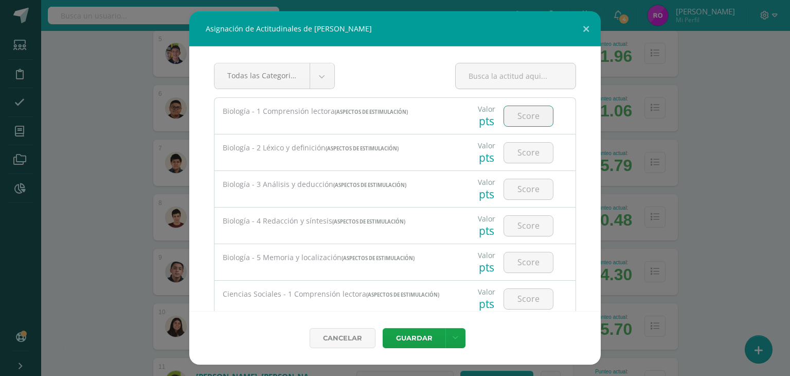
click at [517, 110] on input "number" at bounding box center [528, 116] width 49 height 20
type input "80"
click at [517, 154] on input "number" at bounding box center [528, 153] width 49 height 20
type input "95"
click at [505, 189] on input "number" at bounding box center [528, 189] width 49 height 20
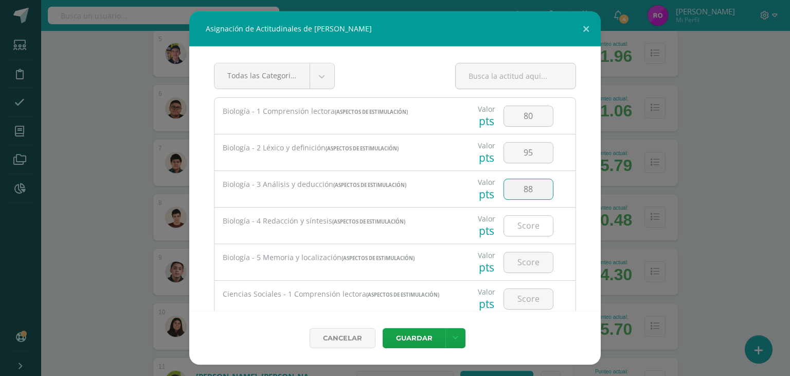
type input "88"
click at [531, 227] on input "number" at bounding box center [528, 226] width 49 height 20
type input "60"
click at [523, 260] on input "number" at bounding box center [528, 262] width 49 height 20
type input "100"
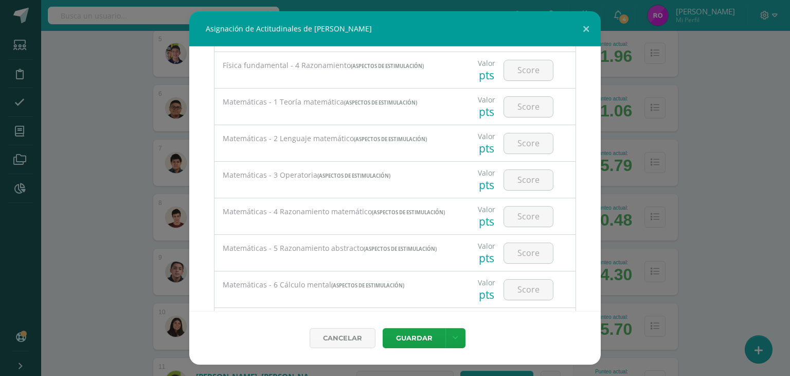
scroll to position [978, 0]
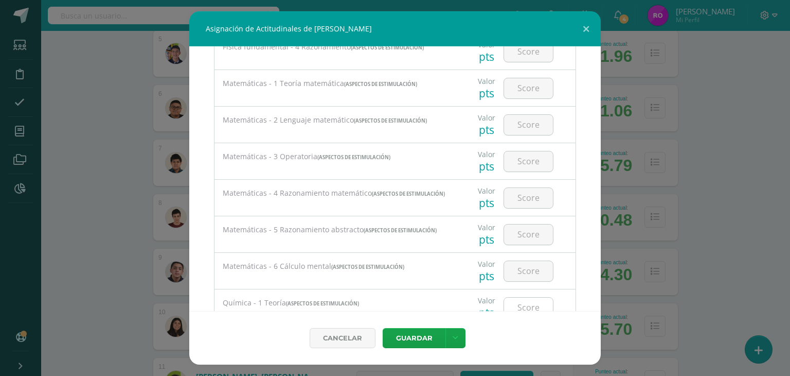
click at [531, 306] on input "number" at bounding box center [528, 307] width 49 height 20
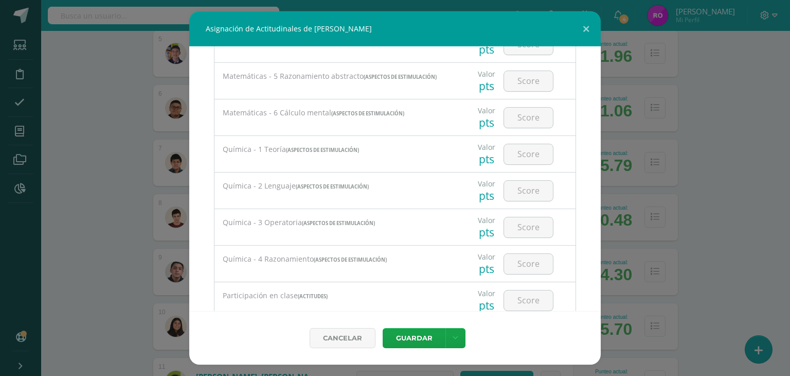
scroll to position [1080, 0]
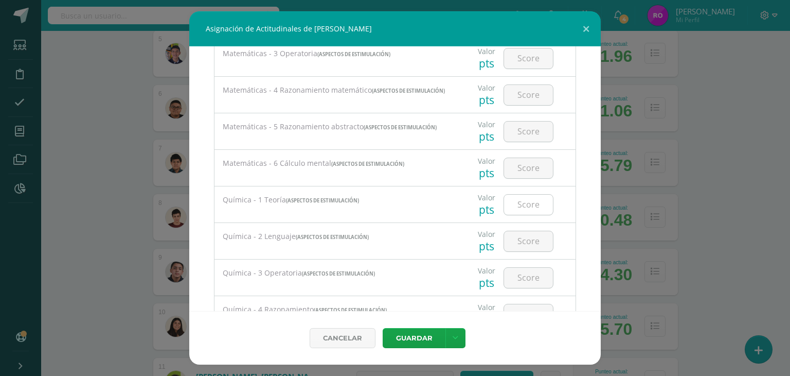
click at [533, 210] on input "number" at bounding box center [528, 204] width 49 height 20
type input "50"
click at [526, 245] on input "number" at bounding box center [528, 241] width 49 height 20
type input "80"
click at [508, 280] on input "number" at bounding box center [528, 278] width 49 height 20
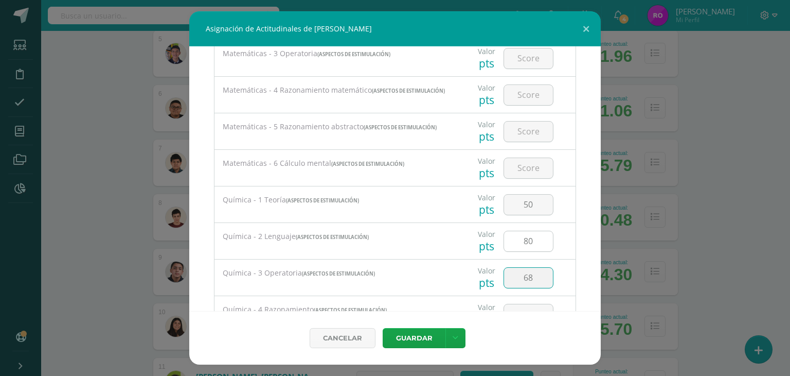
type input "68"
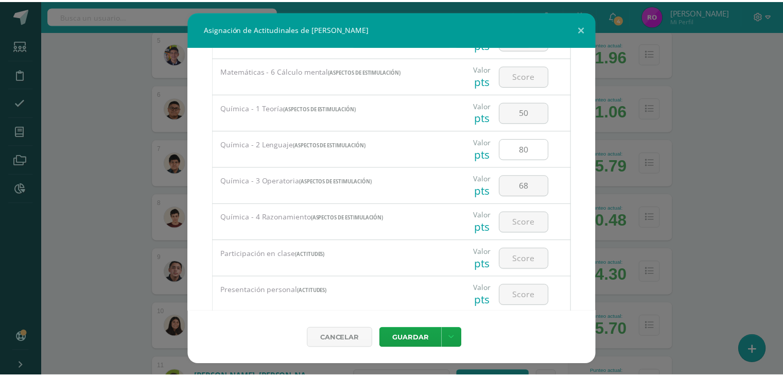
scroll to position [1183, 0]
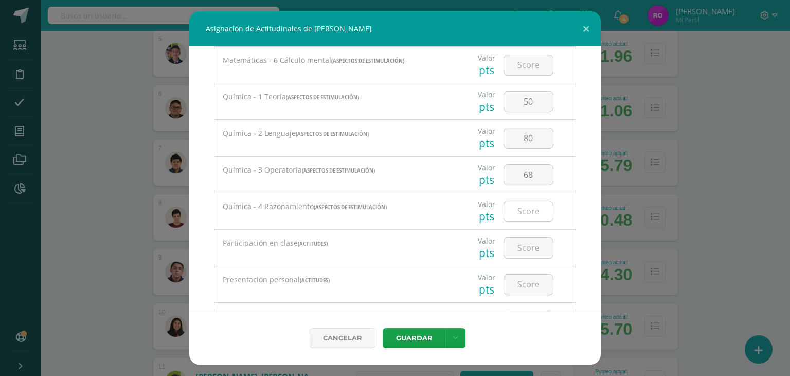
click at [530, 216] on input "number" at bounding box center [528, 211] width 49 height 20
type input "100"
click at [403, 330] on button "Guardar" at bounding box center [414, 338] width 63 height 20
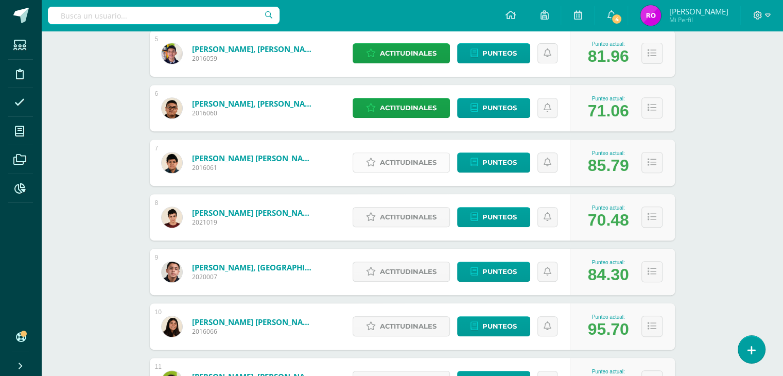
click at [398, 161] on span "Actitudinales" at bounding box center [408, 162] width 57 height 19
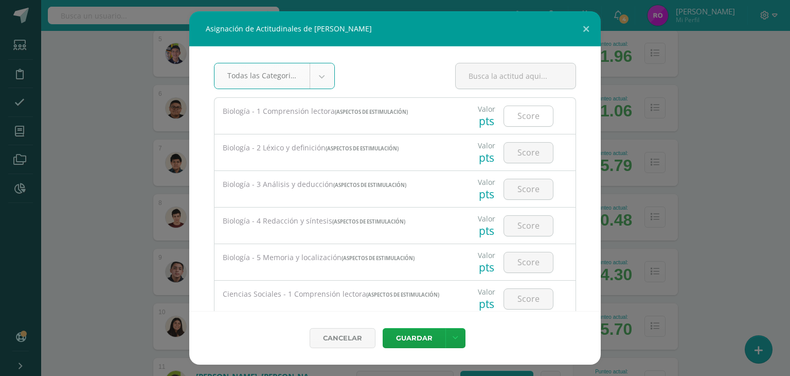
click at [518, 120] on input "number" at bounding box center [528, 116] width 49 height 20
type input "100"
click at [529, 152] on input "number" at bounding box center [528, 153] width 49 height 20
type input "100"
click at [518, 192] on input "number" at bounding box center [528, 189] width 49 height 20
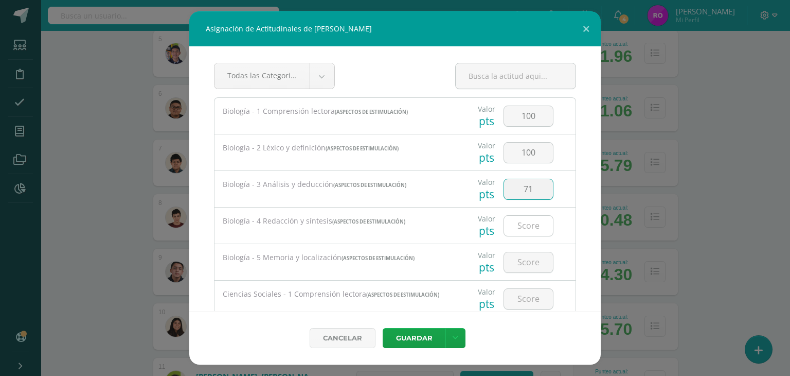
type input "71"
click at [535, 233] on input "number" at bounding box center [528, 226] width 49 height 20
type input "40"
click at [533, 264] on input "number" at bounding box center [528, 262] width 49 height 20
type input "31"
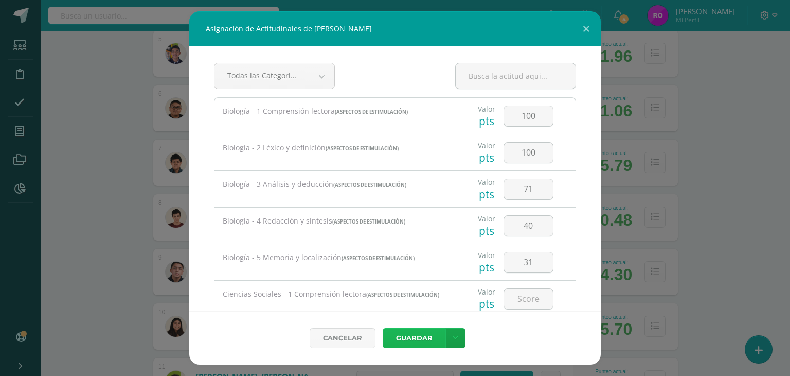
click at [423, 335] on button "Guardar" at bounding box center [414, 338] width 63 height 20
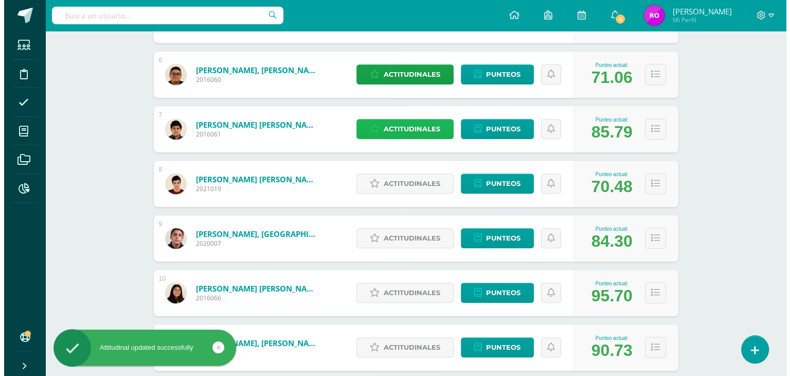
scroll to position [463, 0]
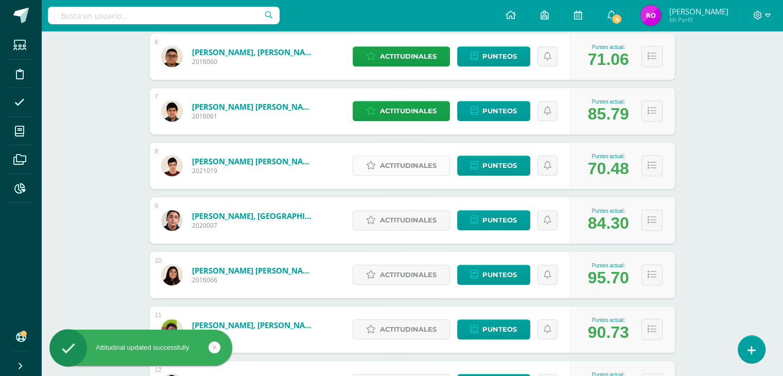
click at [393, 163] on span "Actitudinales" at bounding box center [408, 165] width 57 height 19
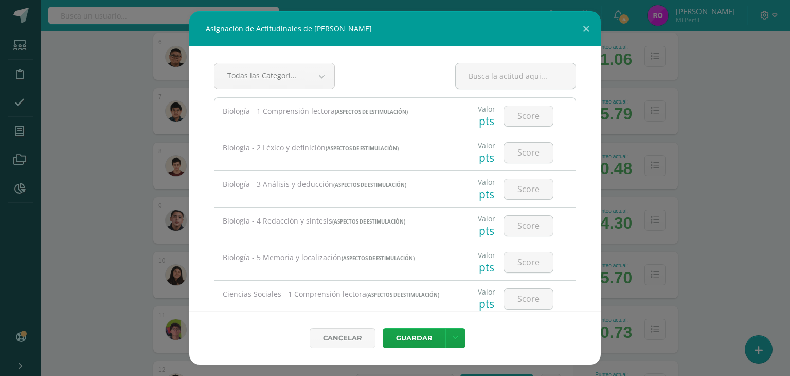
click at [547, 109] on div at bounding box center [529, 116] width 58 height 36
click at [519, 115] on input "number" at bounding box center [528, 116] width 49 height 20
type input "80"
click at [519, 146] on input "number" at bounding box center [528, 153] width 49 height 20
type input "80"
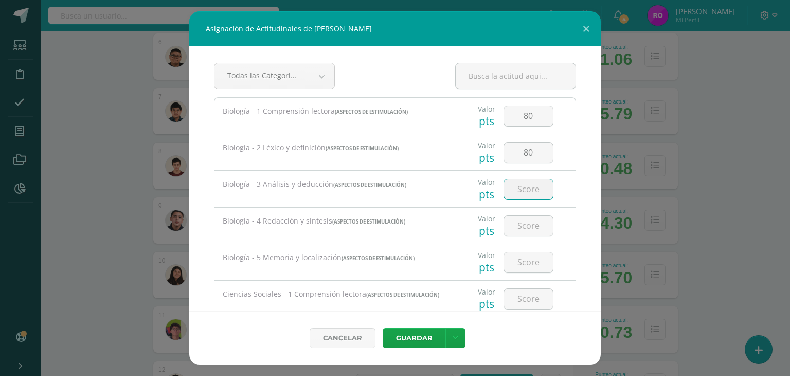
click at [516, 185] on input "number" at bounding box center [528, 189] width 49 height 20
type input "75"
click at [525, 230] on input "number" at bounding box center [528, 226] width 49 height 20
type input "50"
click at [520, 262] on input "number" at bounding box center [528, 262] width 49 height 20
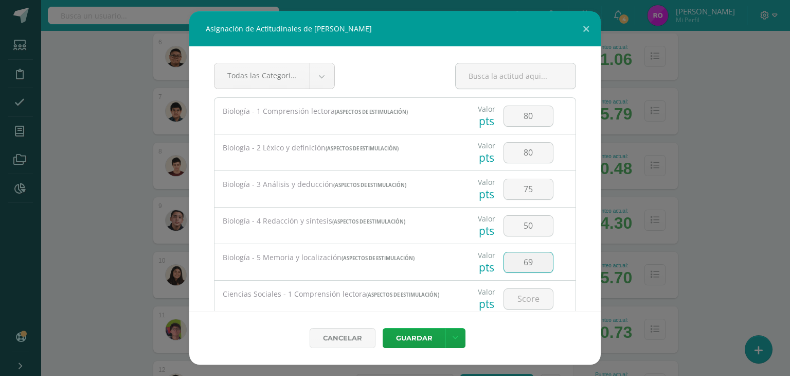
type input "69"
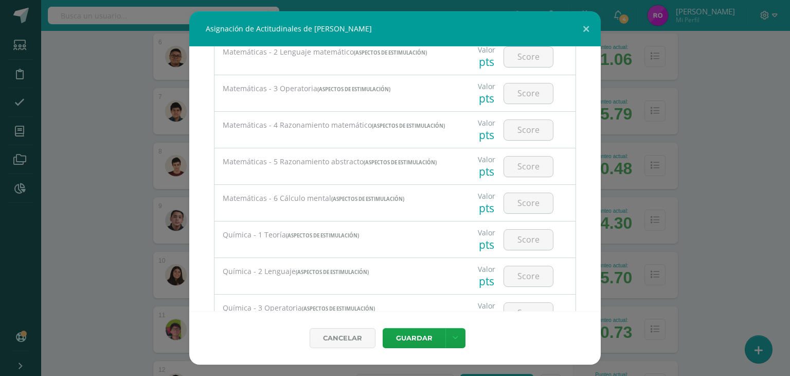
scroll to position [1080, 0]
click at [539, 205] on input "number" at bounding box center [528, 204] width 49 height 20
drag, startPoint x: 514, startPoint y: 210, endPoint x: 764, endPoint y: 239, distance: 251.3
click at [515, 210] on input "number" at bounding box center [528, 204] width 49 height 20
type input "30"
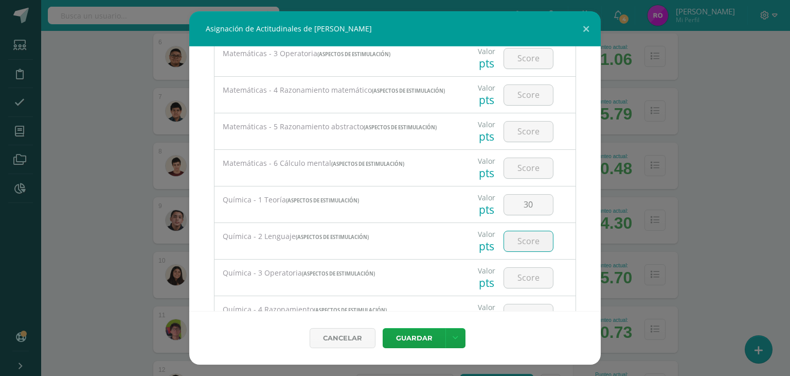
click at [533, 243] on input "number" at bounding box center [528, 241] width 49 height 20
type input "80"
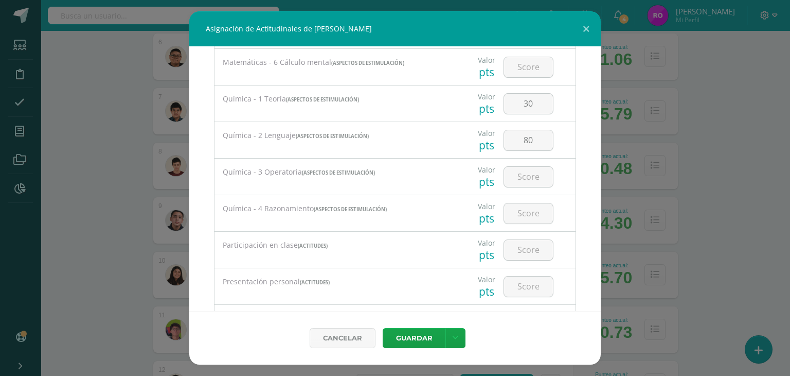
scroll to position [1183, 0]
click at [515, 183] on input "number" at bounding box center [528, 175] width 49 height 20
type input "75"
click at [530, 214] on input "number" at bounding box center [528, 211] width 49 height 20
type input "65"
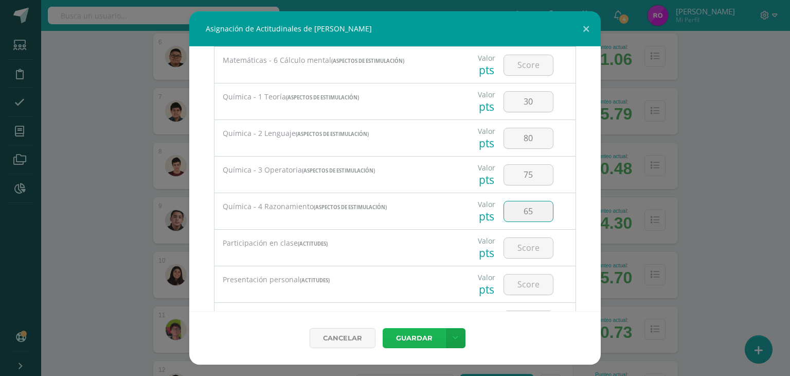
click at [424, 330] on button "Guardar" at bounding box center [414, 338] width 63 height 20
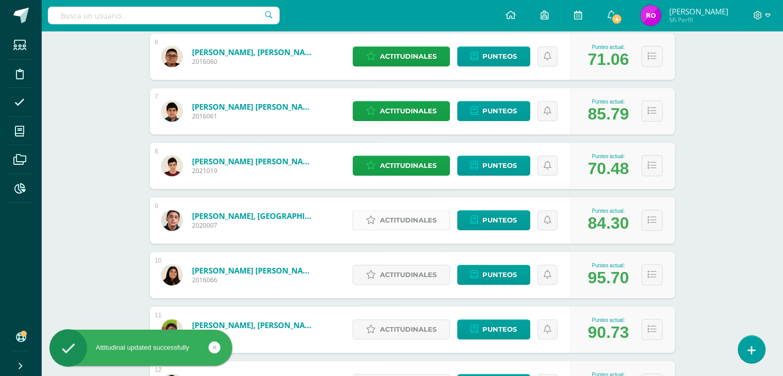
click at [422, 223] on span "Actitudinales" at bounding box center [408, 219] width 57 height 19
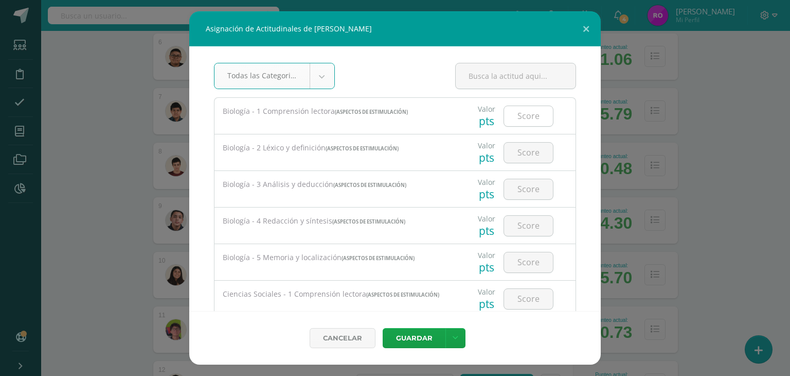
click at [525, 116] on input "number" at bounding box center [528, 116] width 49 height 20
type input "100"
click at [539, 154] on input "number" at bounding box center [528, 153] width 49 height 20
type input "95"
click at [518, 189] on input "number" at bounding box center [528, 189] width 49 height 20
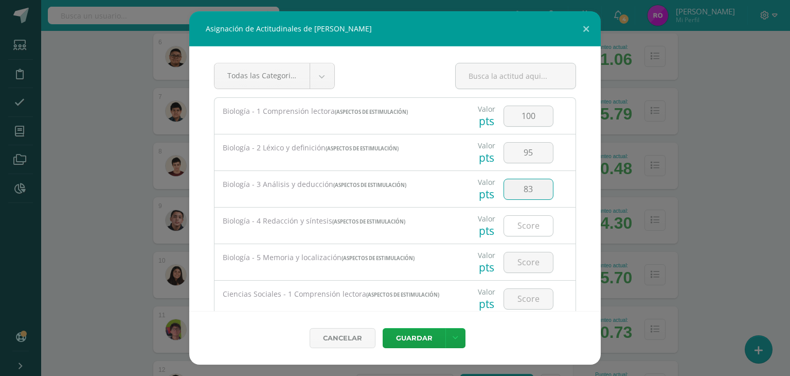
type input "83"
click at [523, 223] on input "number" at bounding box center [528, 226] width 49 height 20
type input "80"
click at [519, 260] on input "number" at bounding box center [528, 262] width 49 height 20
type input "69"
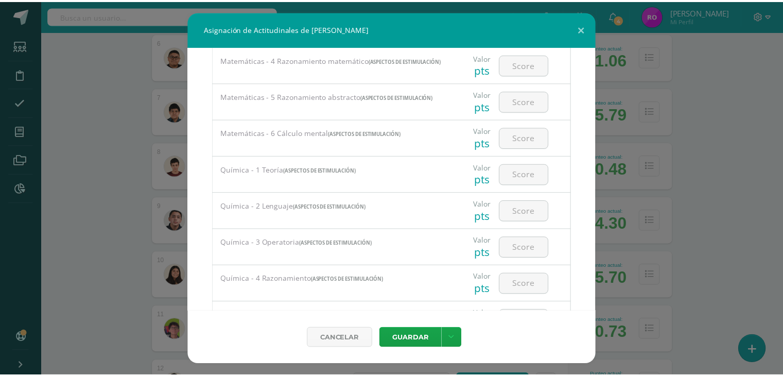
scroll to position [1132, 0]
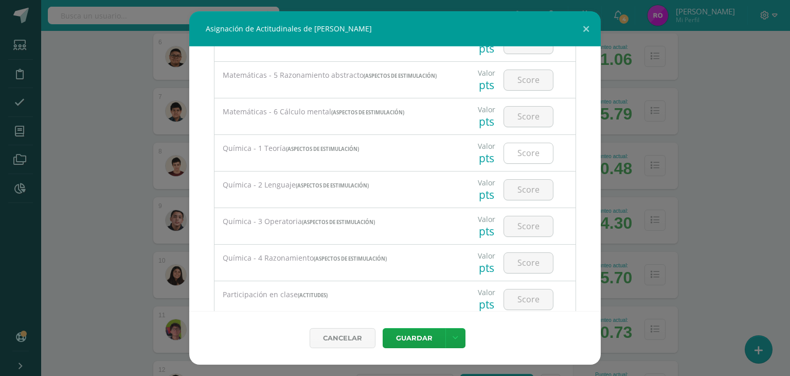
click at [517, 154] on input "number" at bounding box center [528, 153] width 49 height 20
type input "30"
click at [528, 194] on input "number" at bounding box center [528, 190] width 49 height 20
type input "50"
click at [513, 227] on input "number" at bounding box center [528, 226] width 49 height 20
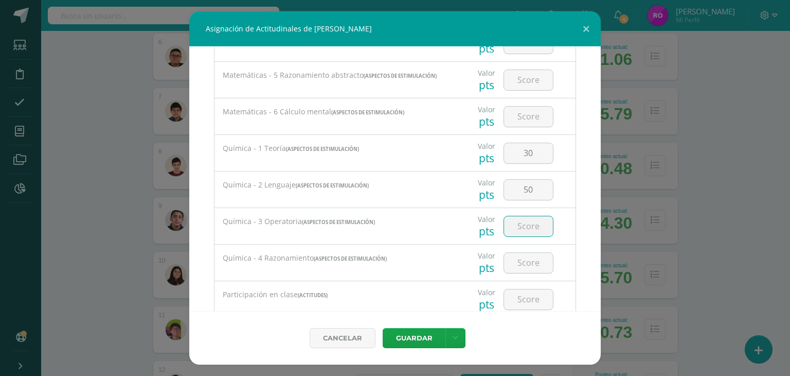
click at [532, 227] on input "number" at bounding box center [528, 226] width 49 height 20
type input "0"
click at [531, 269] on input "number" at bounding box center [528, 263] width 49 height 20
type input "38"
click at [425, 338] on button "Guardar" at bounding box center [414, 338] width 63 height 20
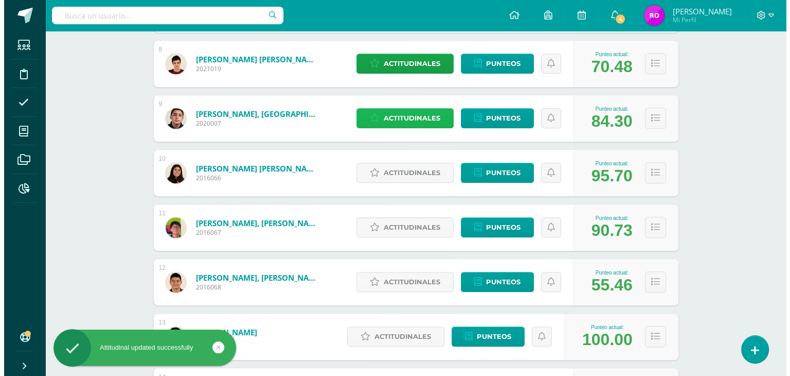
scroll to position [566, 0]
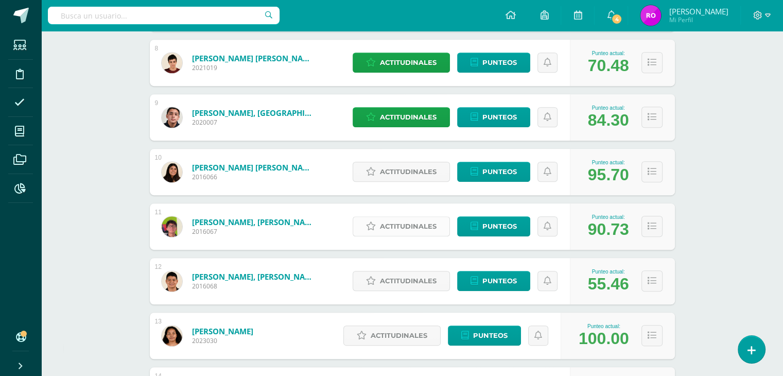
click at [407, 227] on span "Actitudinales" at bounding box center [408, 226] width 57 height 19
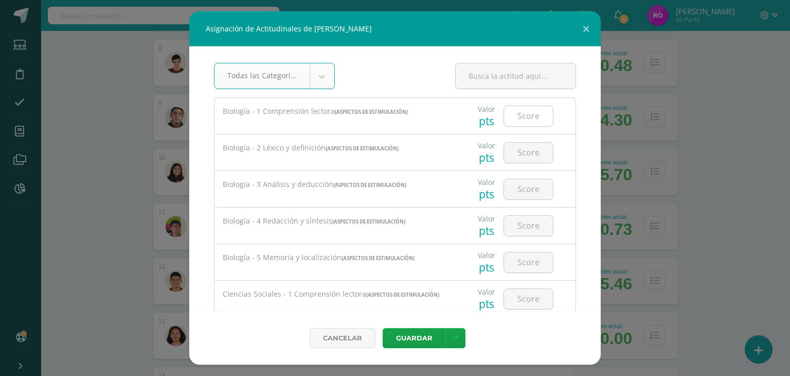
click at [515, 113] on input "number" at bounding box center [528, 116] width 49 height 20
type input "100"
click at [534, 155] on input "number" at bounding box center [528, 153] width 49 height 20
type input "70"
click at [510, 188] on input "number" at bounding box center [528, 189] width 49 height 20
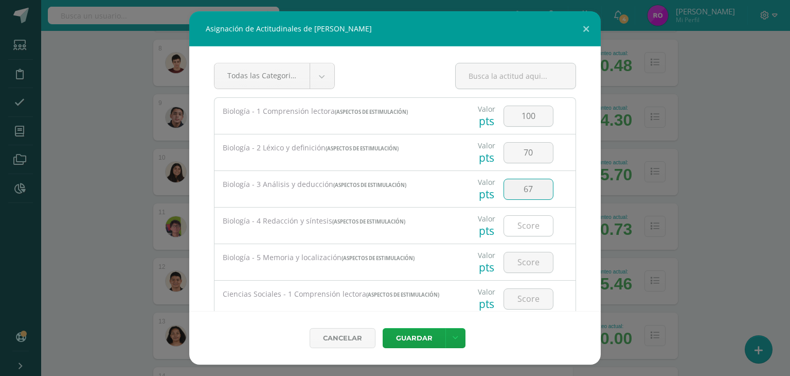
type input "67"
click at [516, 225] on input "number" at bounding box center [528, 226] width 49 height 20
type input "60"
click at [523, 263] on input "number" at bounding box center [528, 262] width 49 height 20
type input "69"
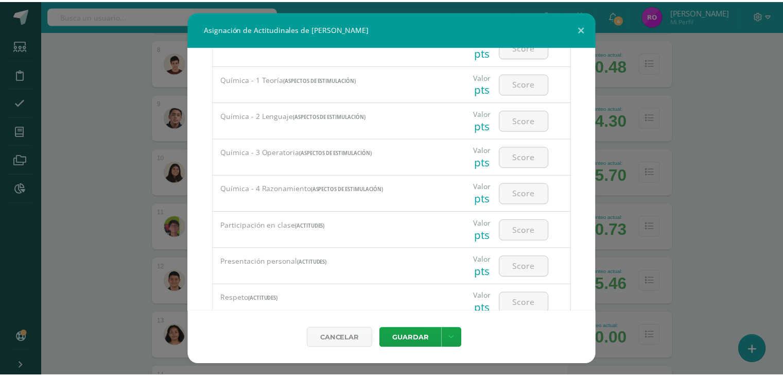
scroll to position [1183, 0]
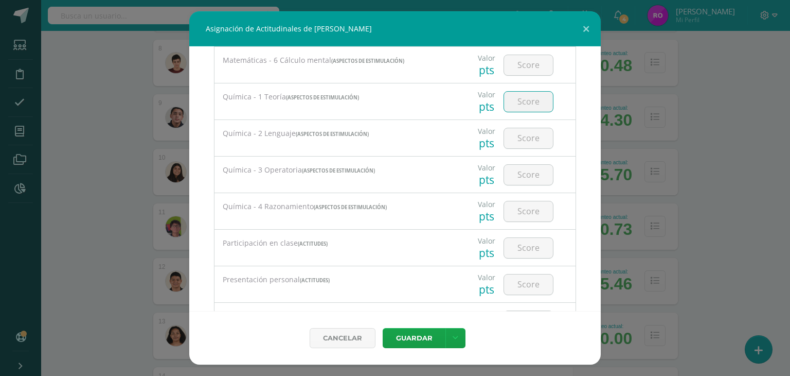
click at [513, 102] on input "number" at bounding box center [528, 102] width 49 height 20
type input "20"
click at [530, 145] on input "number" at bounding box center [528, 138] width 49 height 20
type input "60"
click at [517, 176] on input "number" at bounding box center [528, 175] width 49 height 20
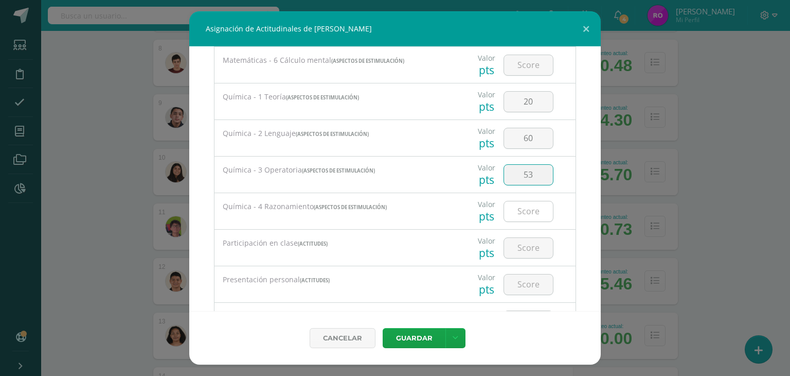
type input "53"
click at [530, 214] on input "number" at bounding box center [528, 211] width 49 height 20
type input "15"
click at [422, 335] on button "Guardar" at bounding box center [414, 338] width 63 height 20
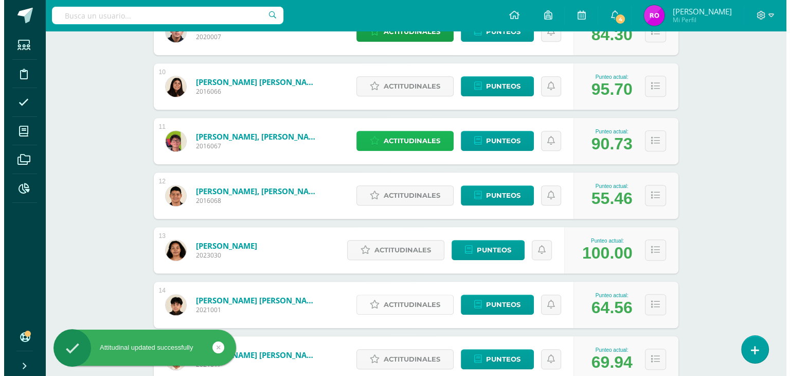
scroll to position [669, 0]
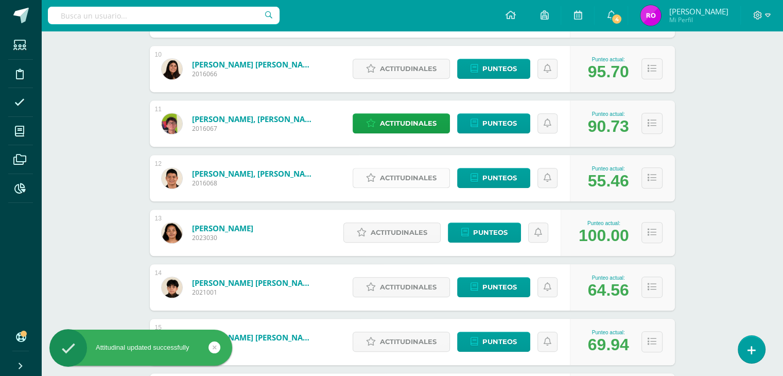
click at [404, 178] on span "Actitudinales" at bounding box center [408, 177] width 57 height 19
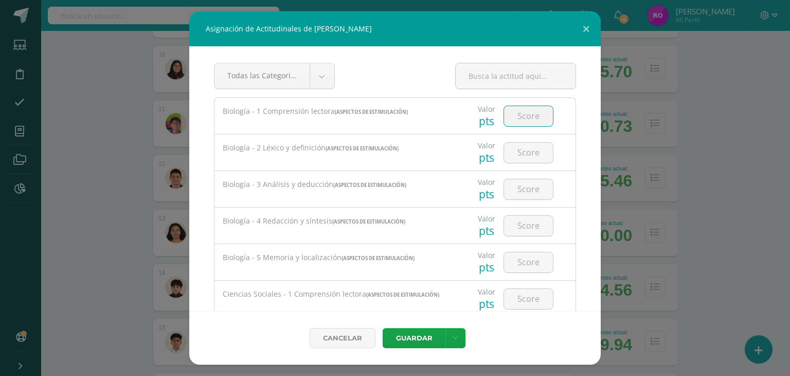
click at [518, 112] on input "number" at bounding box center [528, 116] width 49 height 20
click at [517, 145] on input "number" at bounding box center [528, 153] width 49 height 20
click at [527, 112] on input "50" at bounding box center [528, 116] width 49 height 20
type input "5"
type input "90"
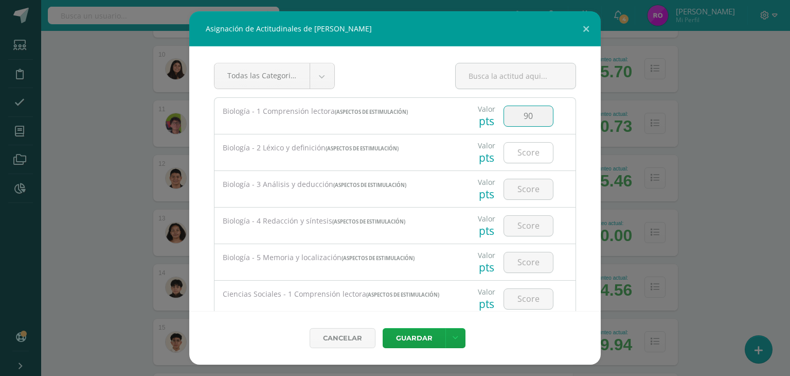
click at [531, 147] on input "number" at bounding box center [528, 153] width 49 height 20
type input "100"
click at [517, 188] on input "number" at bounding box center [528, 189] width 49 height 20
type input "67"
click at [525, 221] on input "number" at bounding box center [528, 226] width 49 height 20
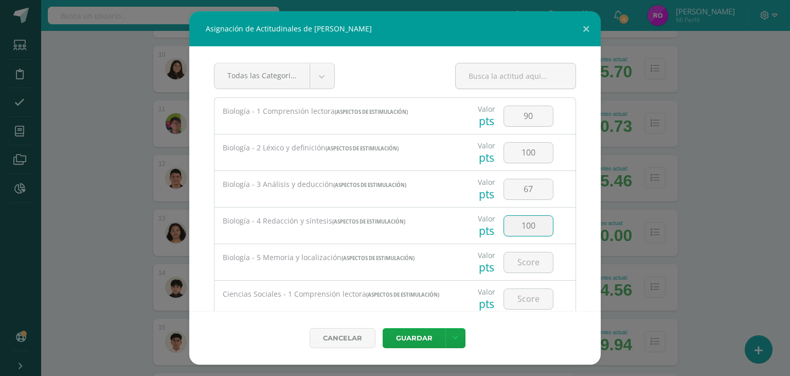
type input "100"
click at [522, 266] on input "number" at bounding box center [528, 262] width 49 height 20
type input "85"
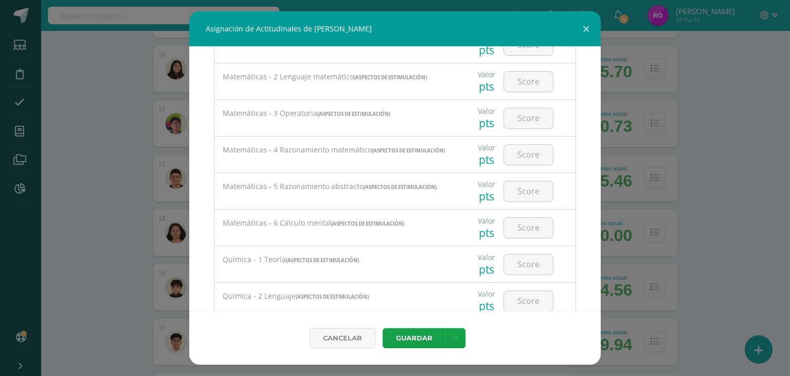
scroll to position [1132, 0]
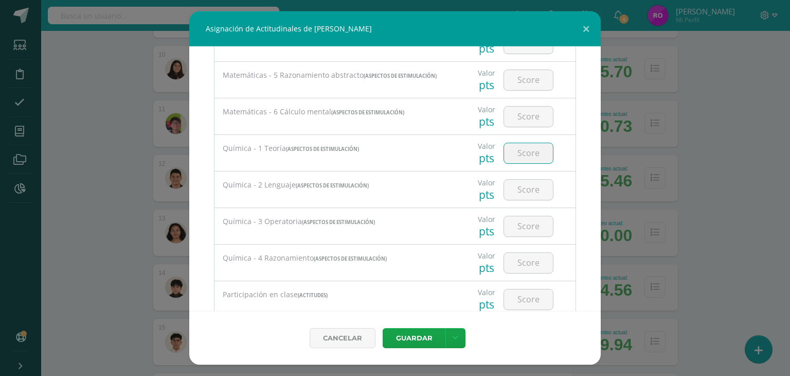
click at [519, 154] on input "number" at bounding box center [528, 153] width 49 height 20
type input "80"
click at [518, 187] on input "number" at bounding box center [528, 190] width 49 height 20
type input "60"
click at [520, 225] on input "number" at bounding box center [528, 226] width 49 height 20
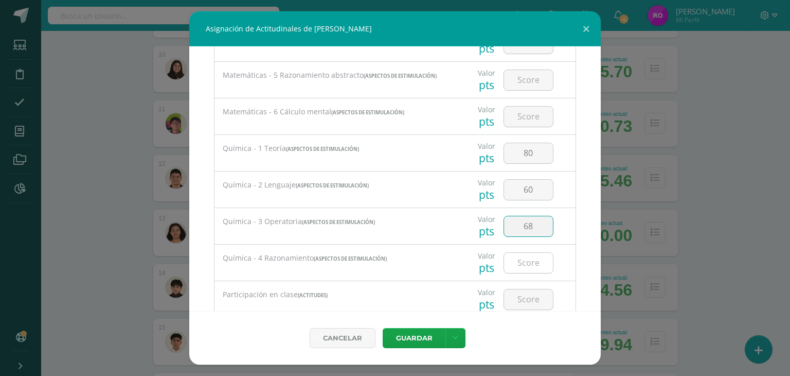
type input "68"
click at [524, 261] on input "number" at bounding box center [528, 263] width 49 height 20
type input "63"
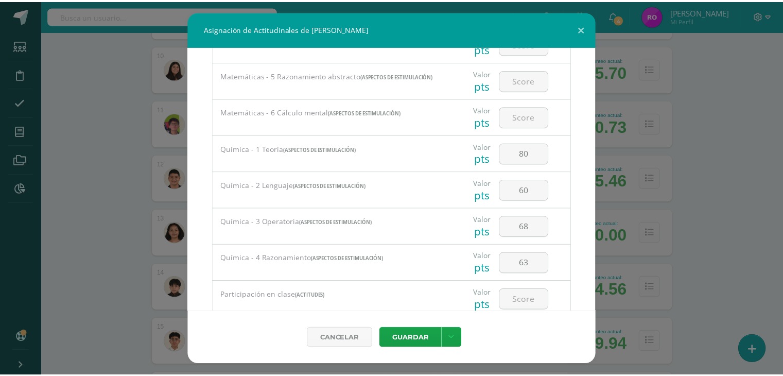
scroll to position [1183, 0]
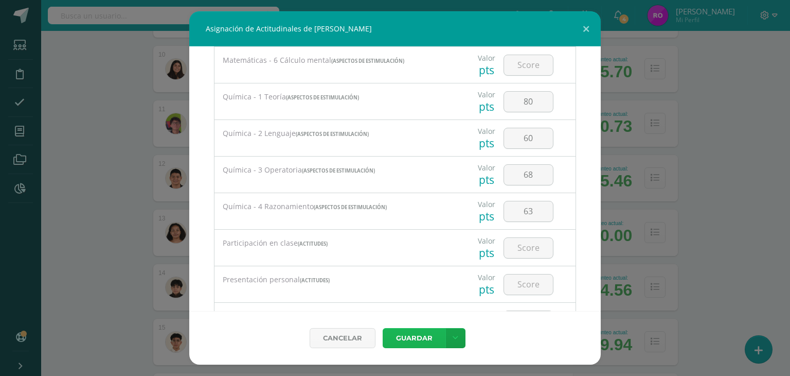
click at [428, 333] on button "Guardar" at bounding box center [414, 338] width 63 height 20
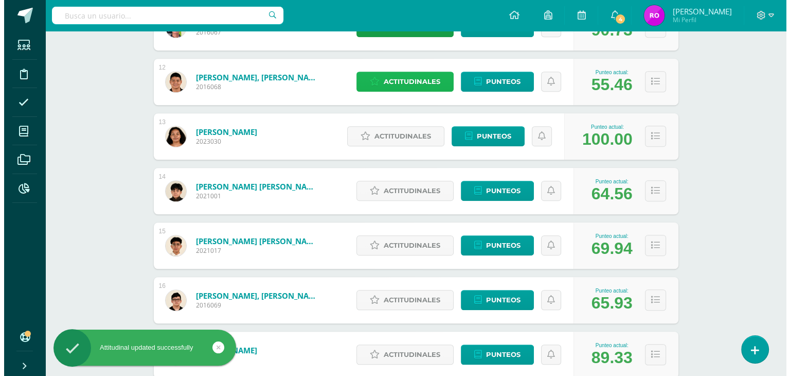
scroll to position [772, 0]
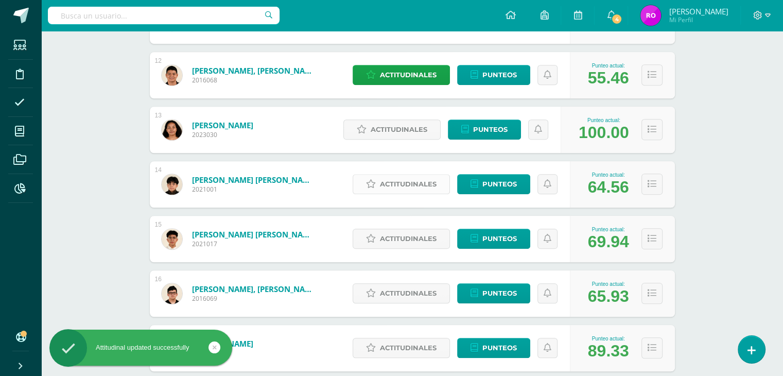
click at [399, 186] on span "Actitudinales" at bounding box center [408, 183] width 57 height 19
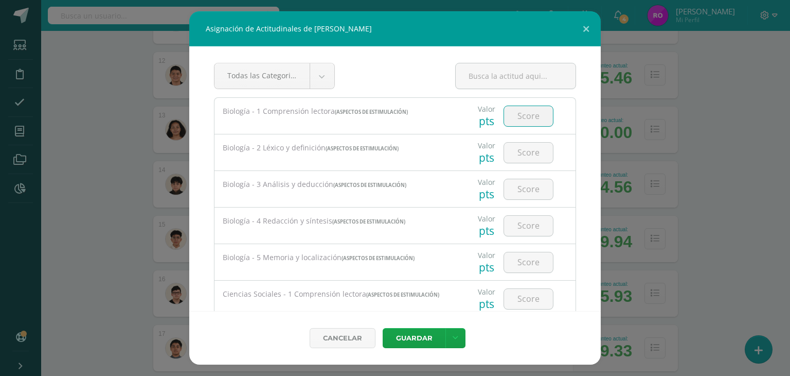
click at [527, 122] on input "number" at bounding box center [528, 116] width 49 height 20
type input "90"
click at [530, 151] on input "number" at bounding box center [528, 153] width 49 height 20
type input "65"
click at [519, 182] on input "number" at bounding box center [528, 189] width 49 height 20
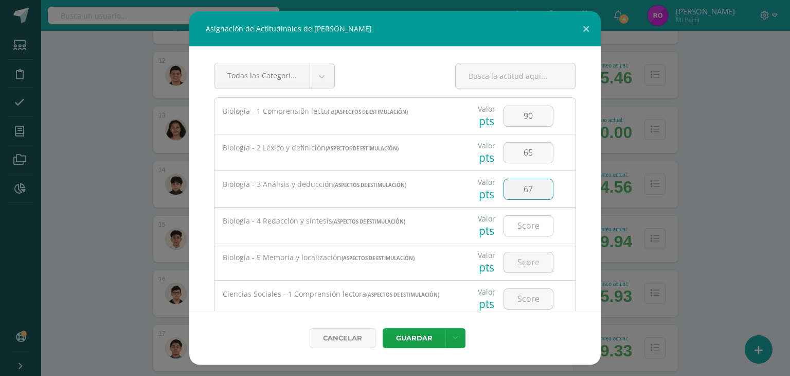
type input "67"
click at [520, 221] on input "number" at bounding box center [528, 226] width 49 height 20
click at [525, 223] on input "number" at bounding box center [528, 226] width 49 height 20
type input "40"
click at [523, 257] on input "number" at bounding box center [528, 262] width 49 height 20
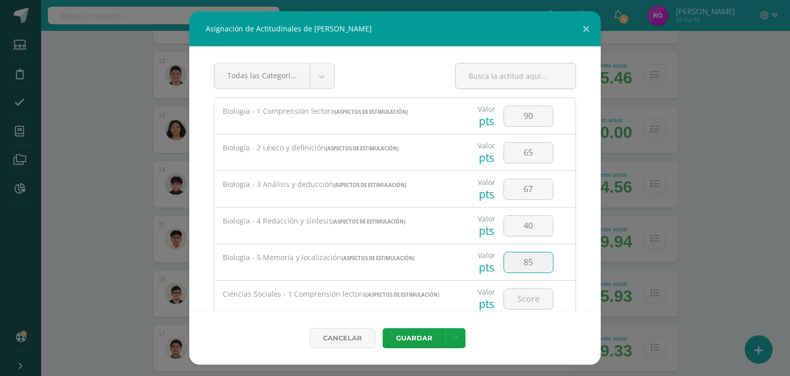
type input "85"
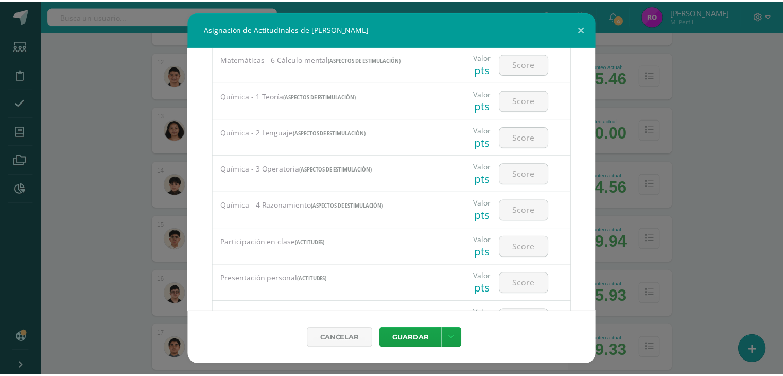
scroll to position [1133, 0]
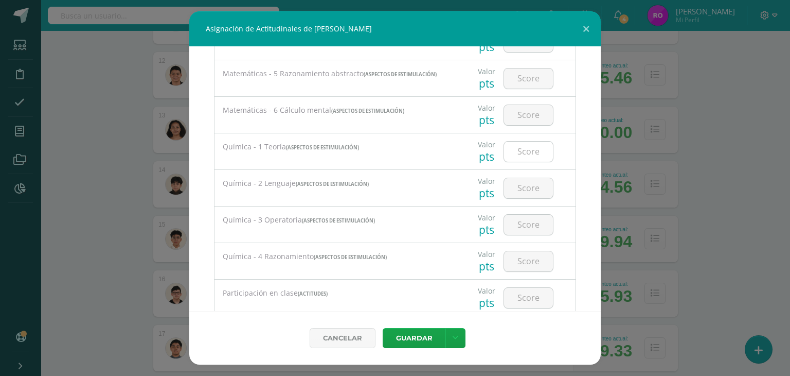
click at [521, 154] on input "number" at bounding box center [528, 151] width 49 height 20
type input "40"
click at [512, 189] on input "number" at bounding box center [528, 188] width 49 height 20
type input "40"
click at [528, 233] on input "number" at bounding box center [528, 225] width 49 height 20
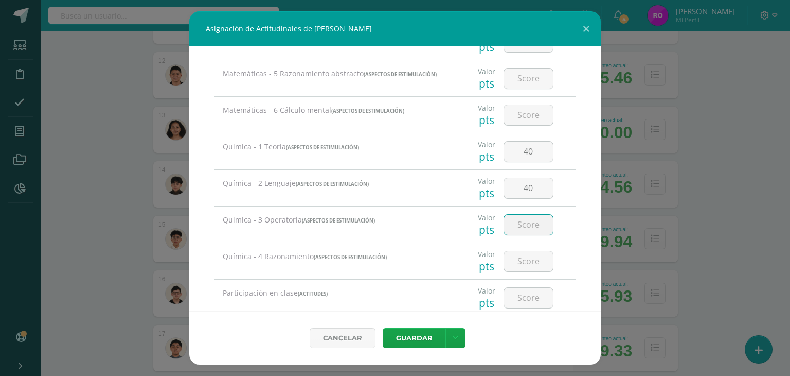
click at [517, 228] on input "number" at bounding box center [528, 225] width 49 height 20
type input "10"
click at [525, 261] on input "number" at bounding box center [528, 261] width 49 height 20
type input "45"
click at [425, 339] on button "Guardar" at bounding box center [414, 338] width 63 height 20
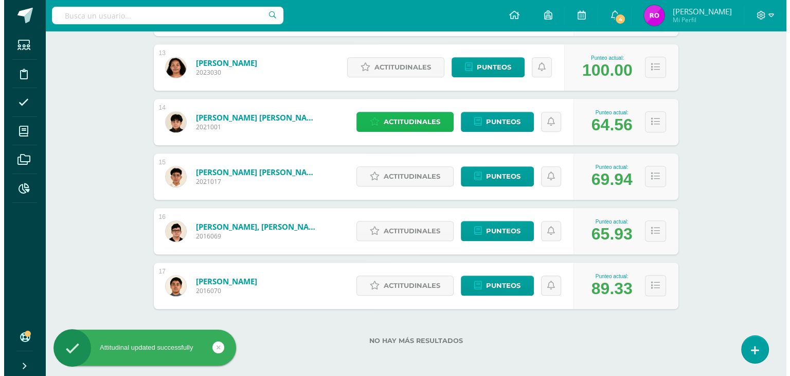
scroll to position [836, 0]
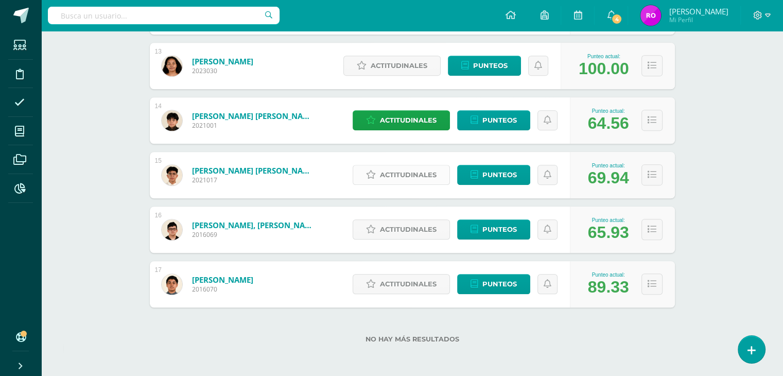
click at [385, 178] on span "Actitudinales" at bounding box center [408, 174] width 57 height 19
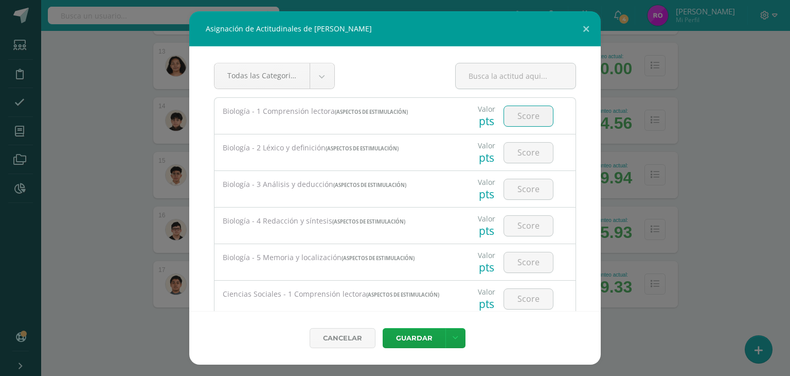
click at [511, 120] on input "number" at bounding box center [528, 116] width 49 height 20
type input "100"
click at [526, 144] on input "number" at bounding box center [528, 153] width 49 height 20
type input "90"
click at [524, 192] on input "number" at bounding box center [528, 189] width 49 height 20
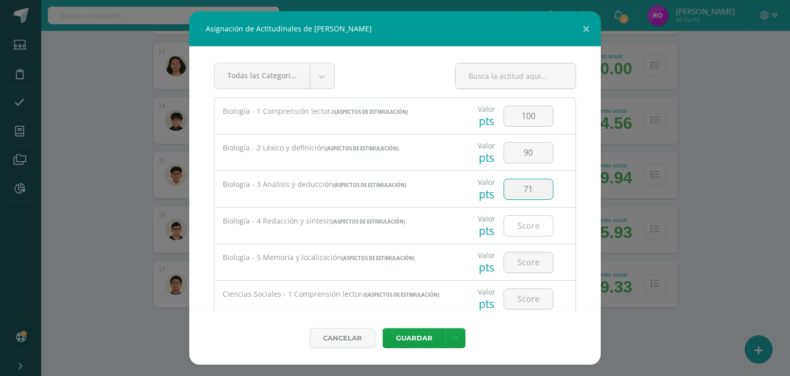
type input "71"
click at [516, 226] on input "number" at bounding box center [528, 226] width 49 height 20
type input "65"
click at [517, 262] on input "number" at bounding box center [528, 262] width 49 height 20
type input "85"
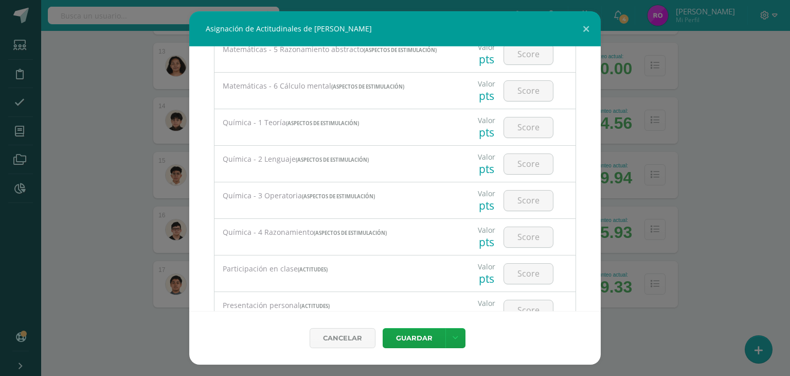
scroll to position [1183, 0]
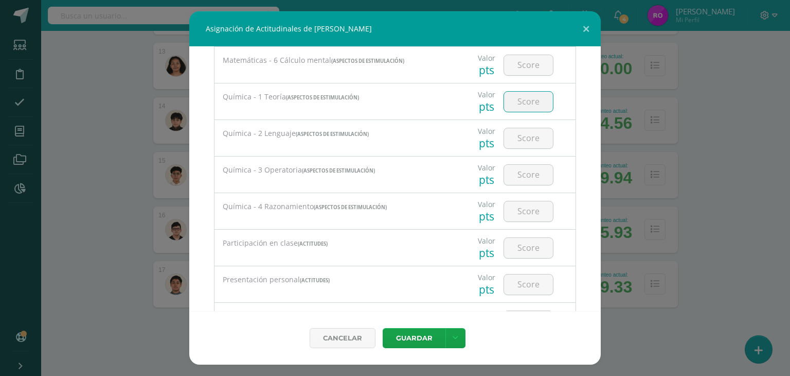
click at [517, 105] on input "number" at bounding box center [528, 102] width 49 height 20
type input "100"
click at [529, 139] on input "number" at bounding box center [528, 138] width 49 height 20
type input "80"
click at [528, 180] on input "number" at bounding box center [528, 175] width 49 height 20
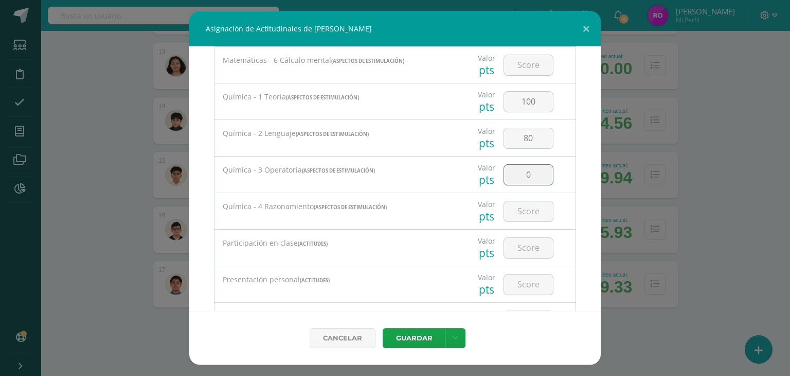
type input "0"
click at [527, 213] on input "number" at bounding box center [528, 211] width 49 height 20
type input "70"
click at [421, 334] on button "Guardar" at bounding box center [414, 338] width 63 height 20
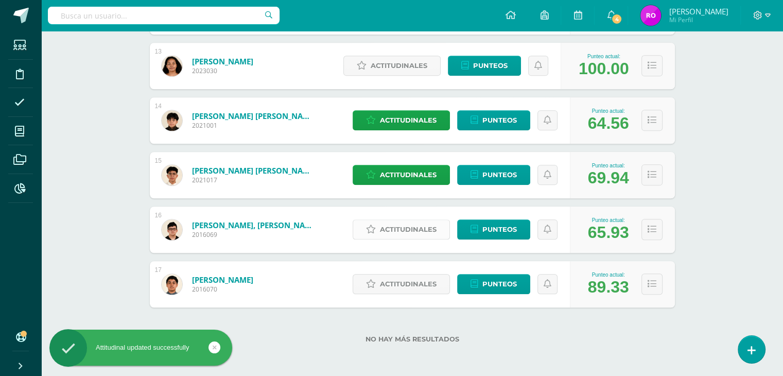
click at [386, 229] on span "Actitudinales" at bounding box center [408, 229] width 57 height 19
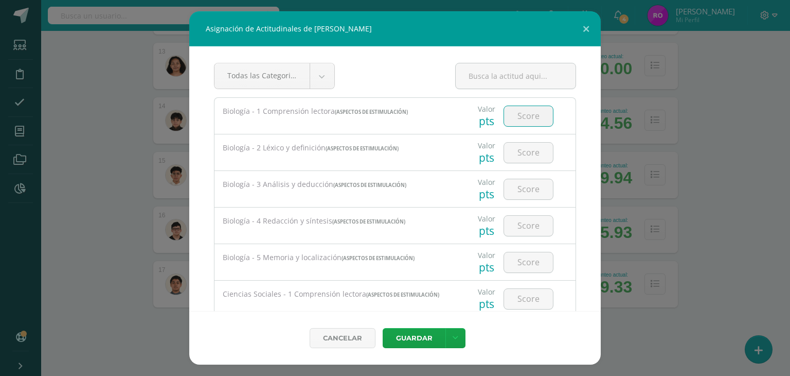
click at [519, 125] on input "number" at bounding box center [528, 116] width 49 height 20
type input "100"
click at [522, 153] on input "number" at bounding box center [528, 153] width 49 height 20
type input "80"
click at [515, 180] on input "number" at bounding box center [528, 189] width 49 height 20
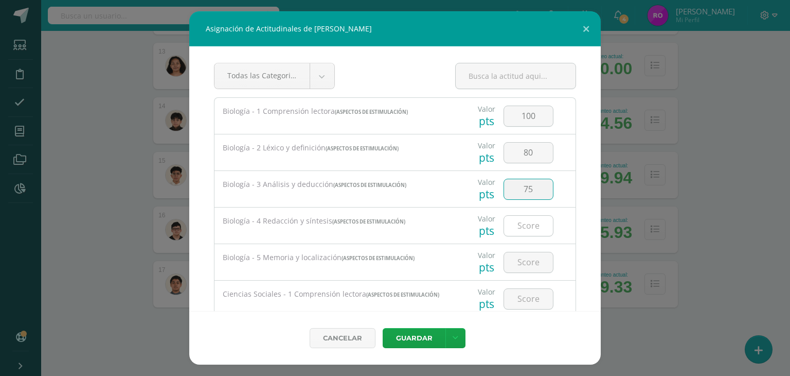
type input "75"
click at [526, 221] on input "number" at bounding box center [528, 226] width 49 height 20
type input "65"
click at [521, 260] on input "number" at bounding box center [528, 262] width 49 height 20
type input "69"
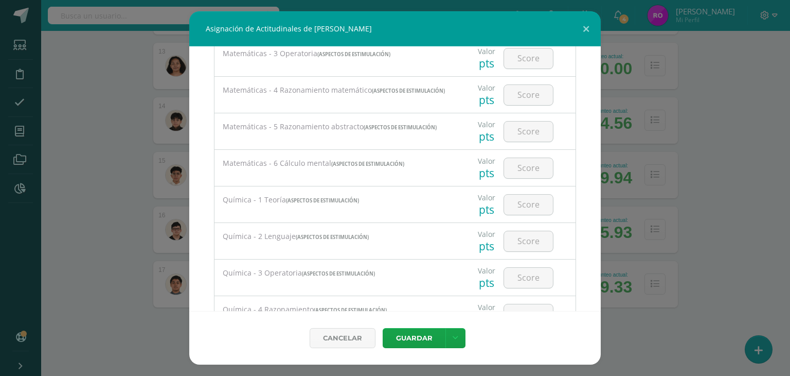
scroll to position [1029, 0]
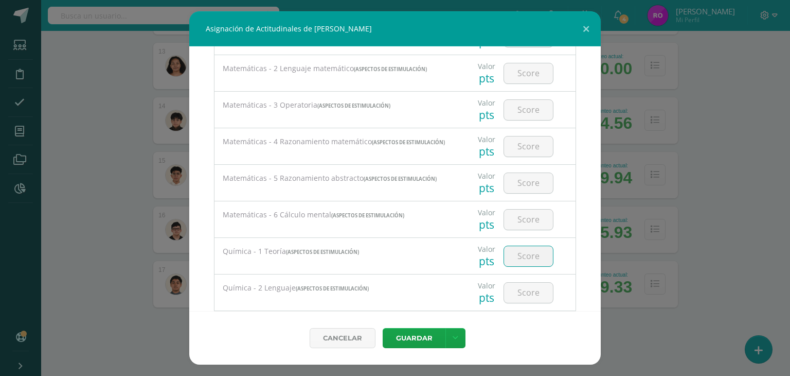
click at [532, 259] on input "number" at bounding box center [528, 256] width 49 height 20
type input "100"
click at [527, 291] on input "number" at bounding box center [528, 292] width 49 height 20
type input "60"
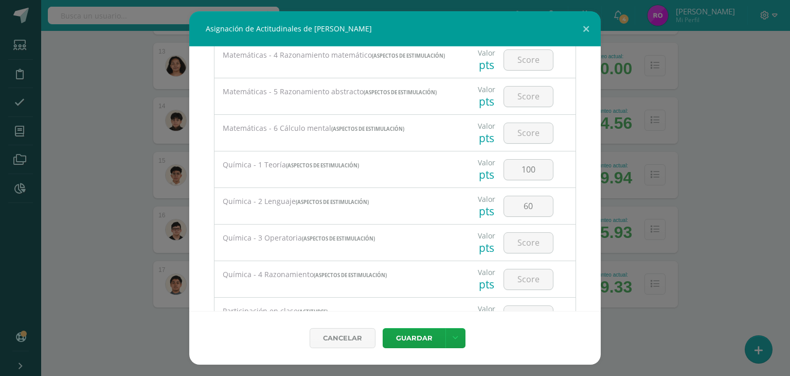
scroll to position [1132, 0]
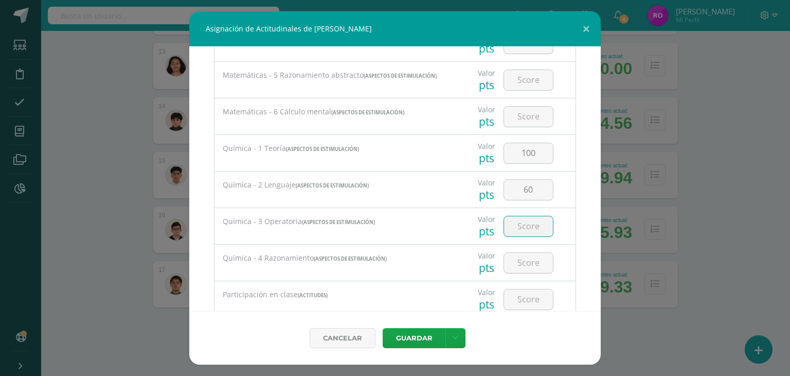
click at [534, 233] on input "number" at bounding box center [528, 226] width 49 height 20
type input "8"
click at [522, 261] on input "number" at bounding box center [528, 263] width 49 height 20
type input "75"
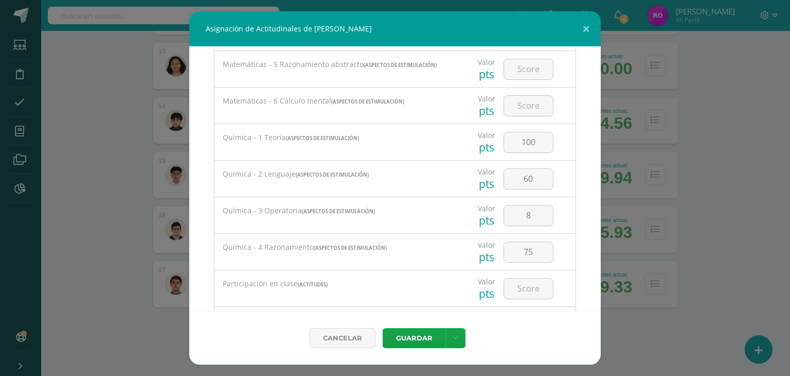
scroll to position [1133, 0]
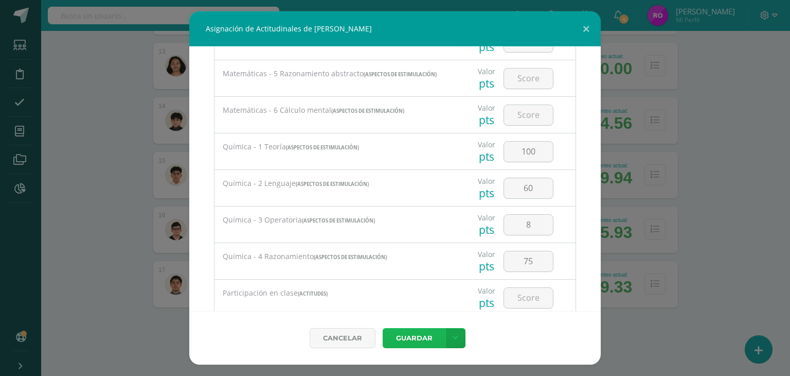
click at [411, 336] on button "Guardar" at bounding box center [414, 338] width 63 height 20
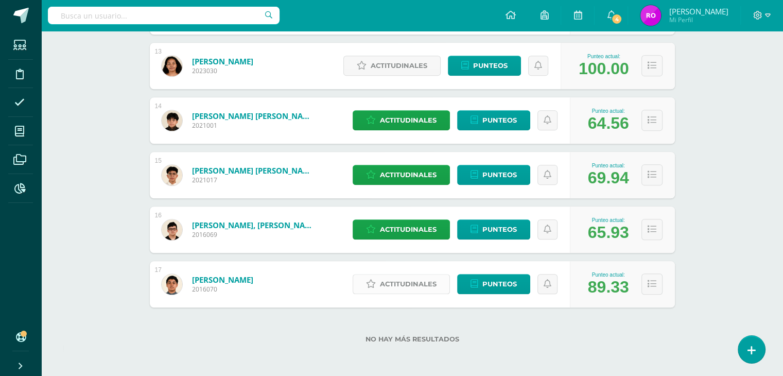
click at [414, 286] on span "Actitudinales" at bounding box center [408, 283] width 57 height 19
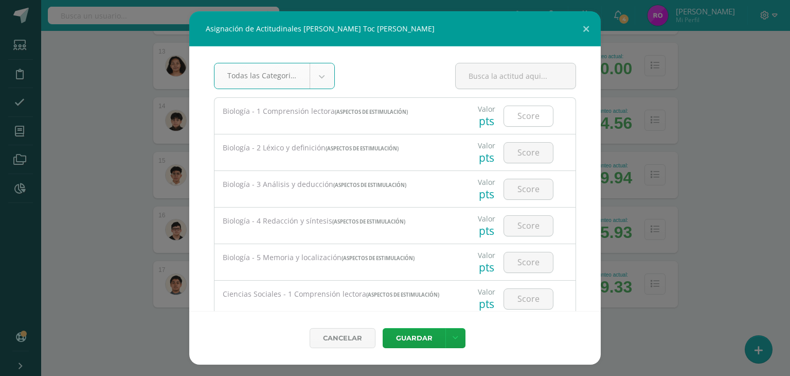
click at [514, 119] on input "number" at bounding box center [528, 116] width 49 height 20
type input "70"
click at [538, 155] on input "number" at bounding box center [528, 153] width 49 height 20
type input "60"
click at [528, 194] on input "number" at bounding box center [528, 189] width 49 height 20
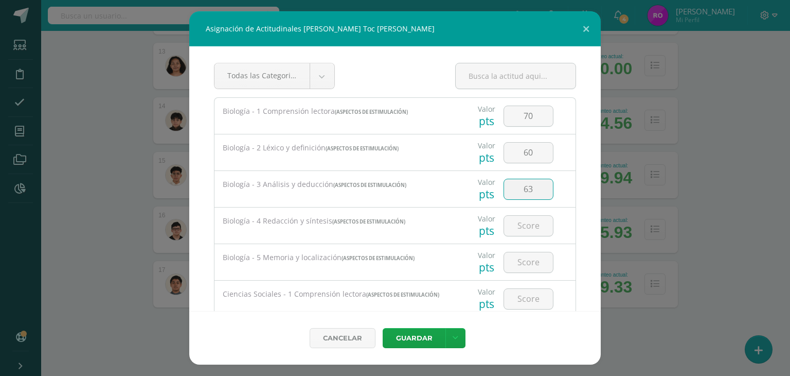
type input "63"
click at [519, 227] on input "number" at bounding box center [528, 226] width 49 height 20
type input "100"
click at [522, 260] on input "number" at bounding box center [528, 262] width 49 height 20
type input "100"
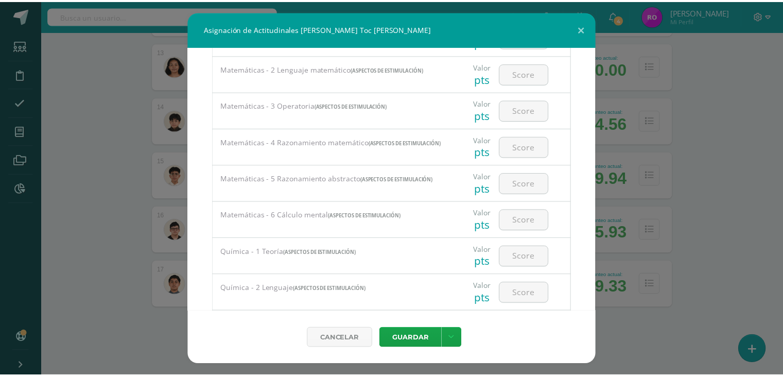
scroll to position [1132, 0]
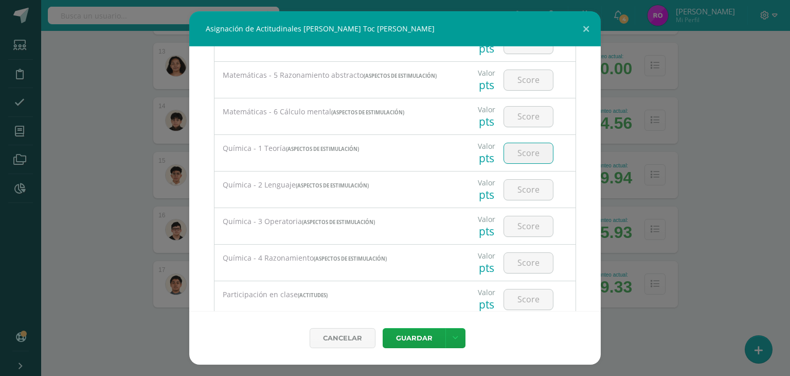
click at [519, 155] on input "number" at bounding box center [528, 153] width 49 height 20
type input "60"
click at [518, 193] on input "number" at bounding box center [528, 190] width 49 height 20
type input "60"
click at [521, 225] on input "number" at bounding box center [528, 226] width 49 height 20
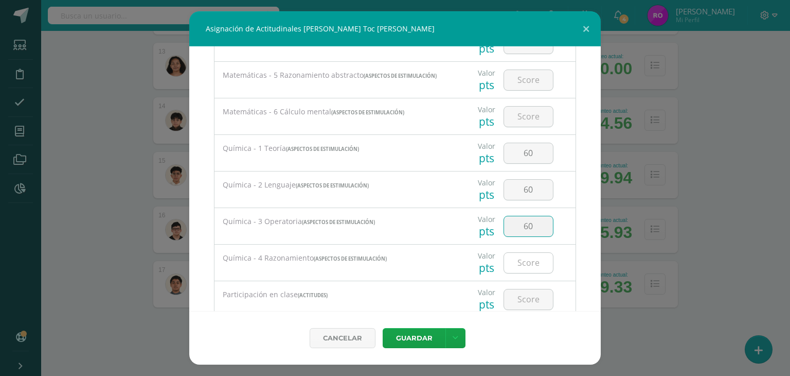
type input "60"
click at [516, 268] on input "number" at bounding box center [528, 263] width 49 height 20
type input "35"
click at [414, 332] on button "Guardar" at bounding box center [414, 338] width 63 height 20
